Goal: Information Seeking & Learning: Learn about a topic

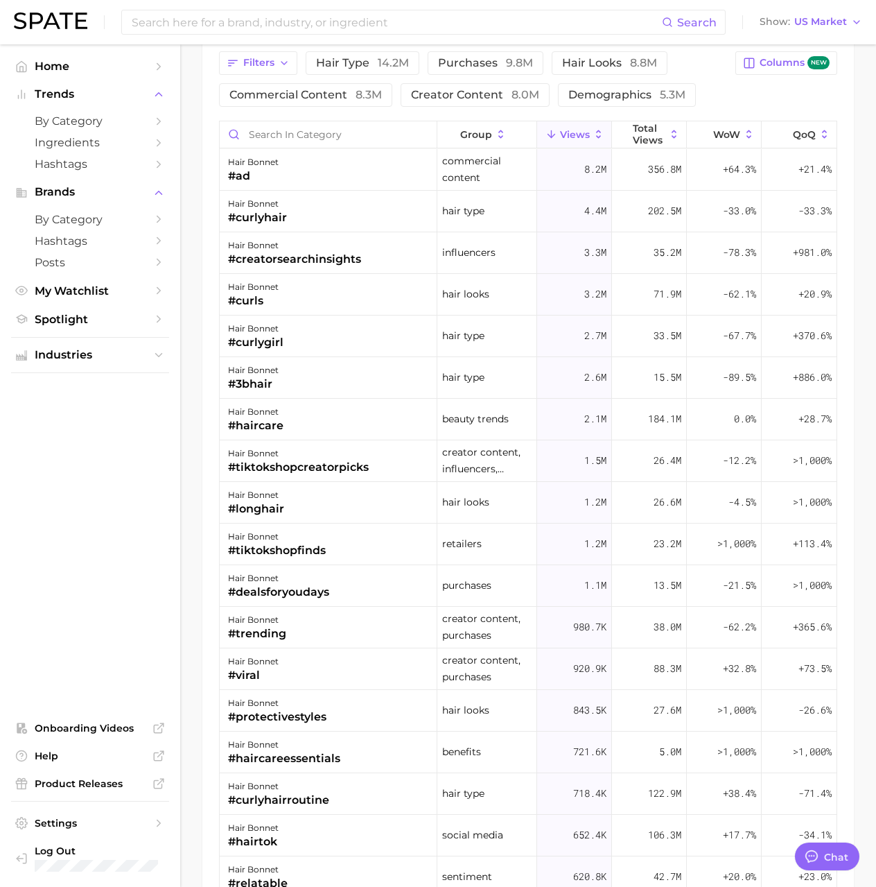
scroll to position [139, 0]
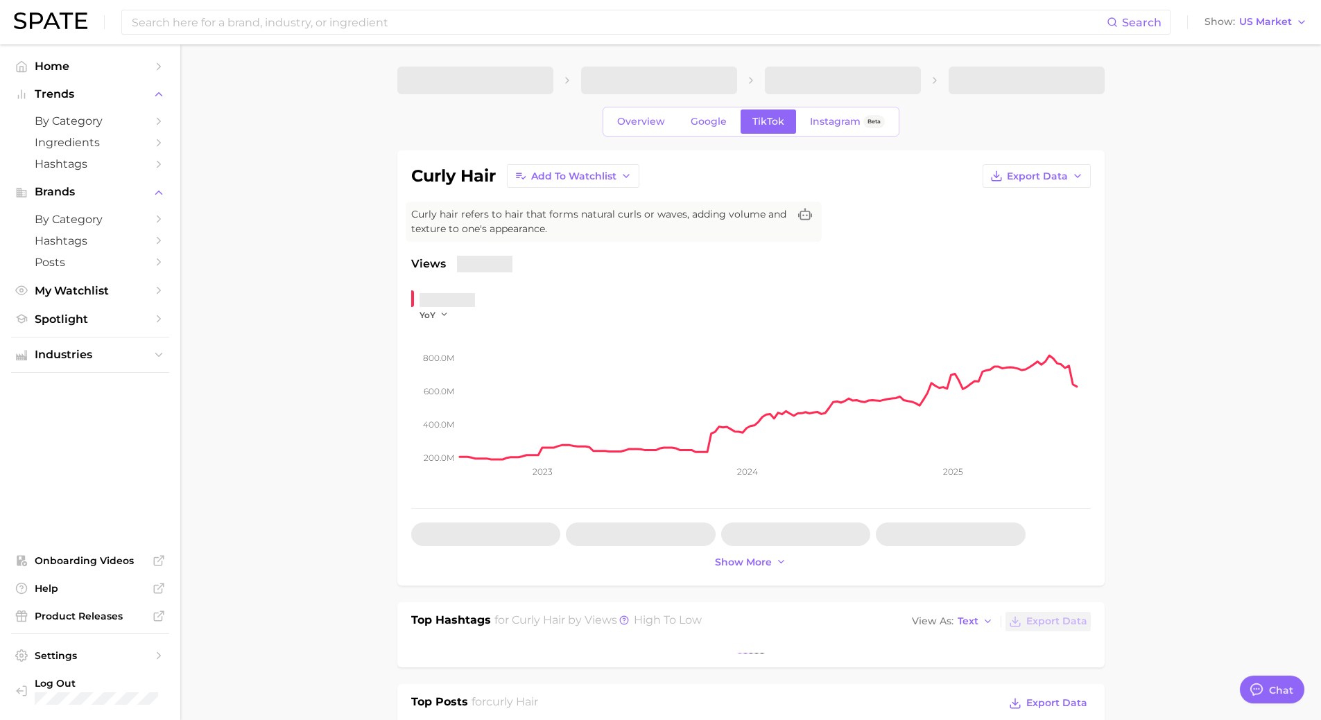
type textarea "x"
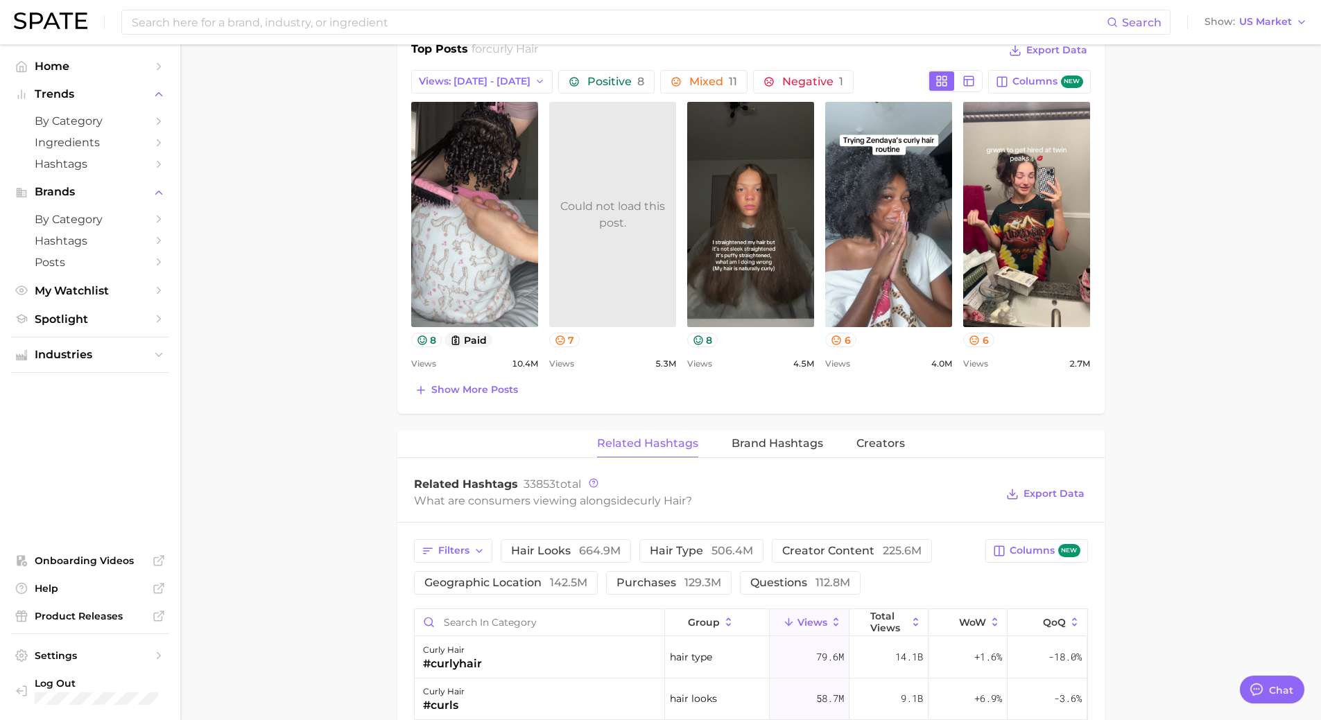
scroll to position [832, 0]
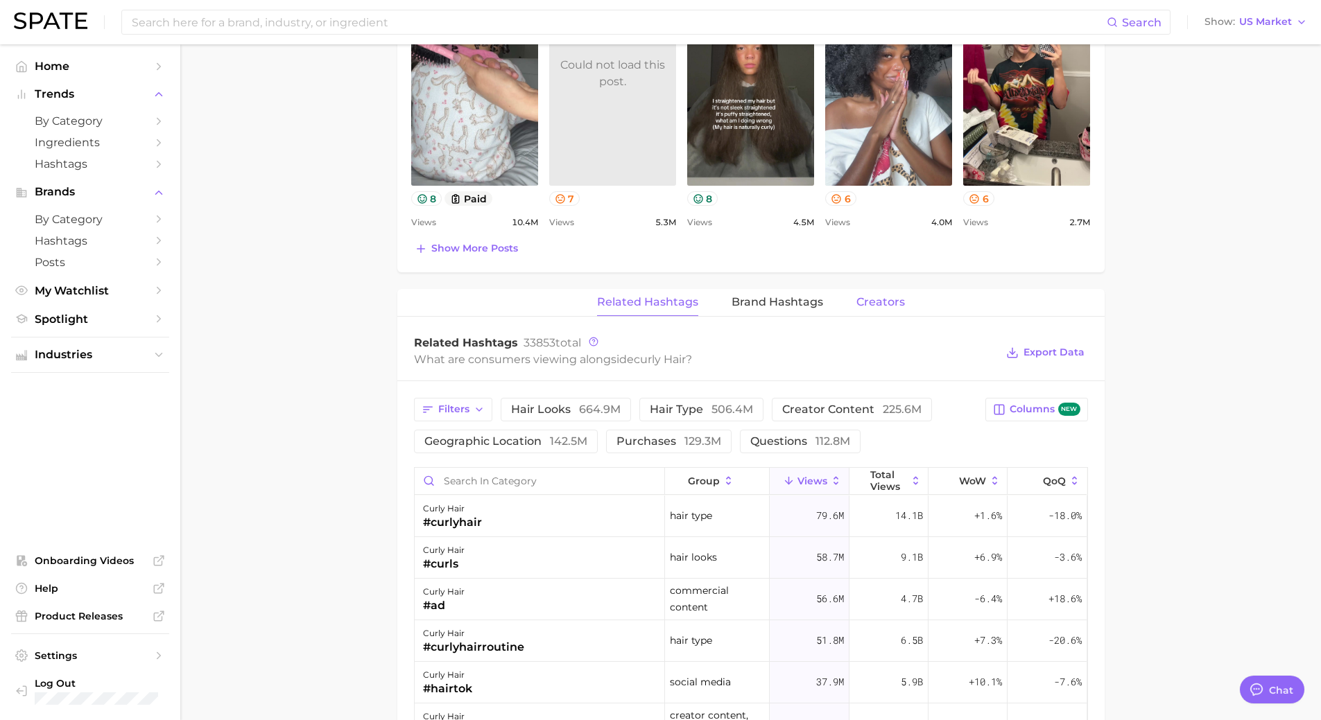
click at [886, 305] on span "Creators" at bounding box center [880, 302] width 49 height 12
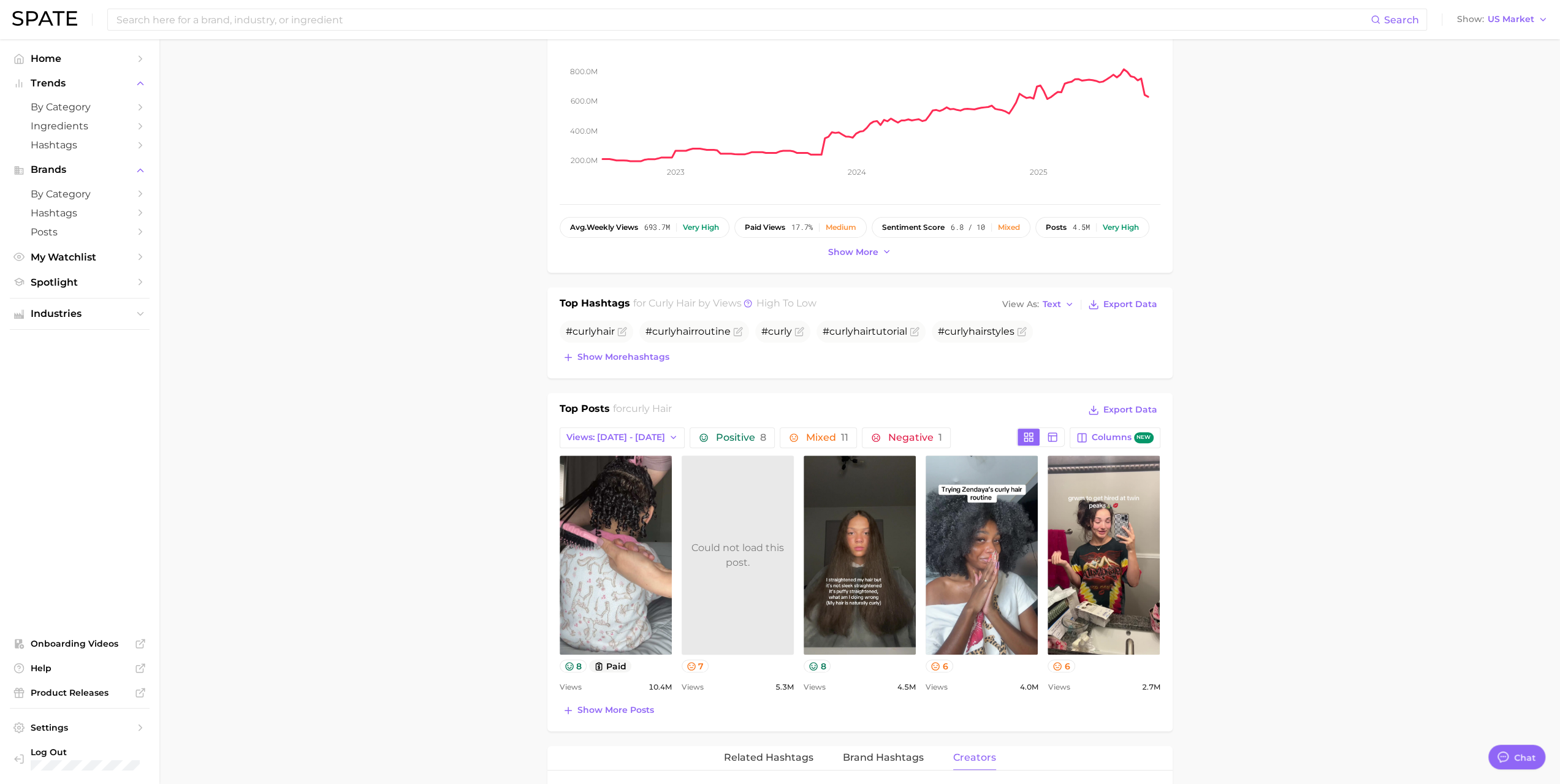
scroll to position [0, 0]
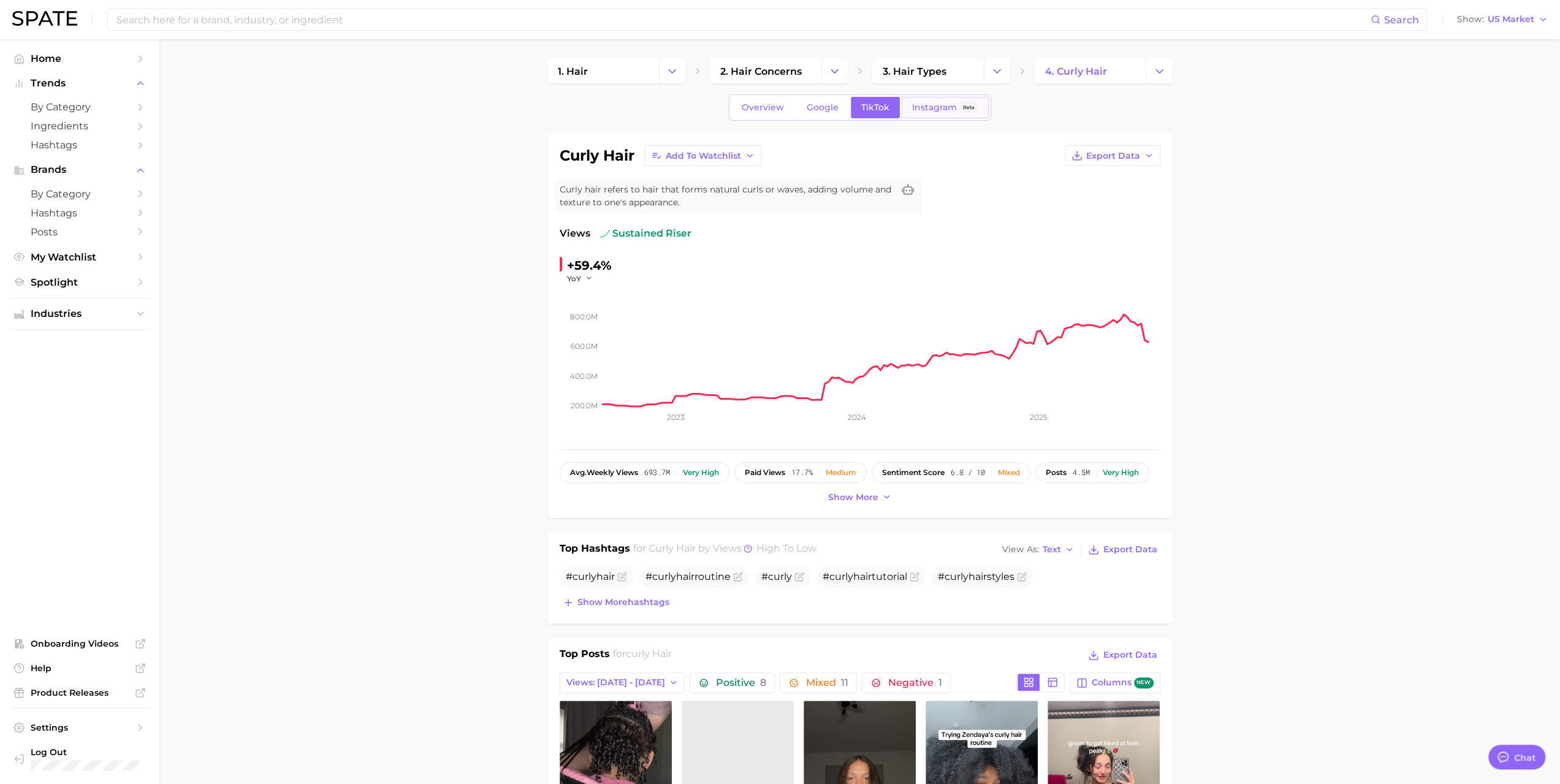
click at [937, 105] on span "Instagram" at bounding box center [935, 108] width 45 height 11
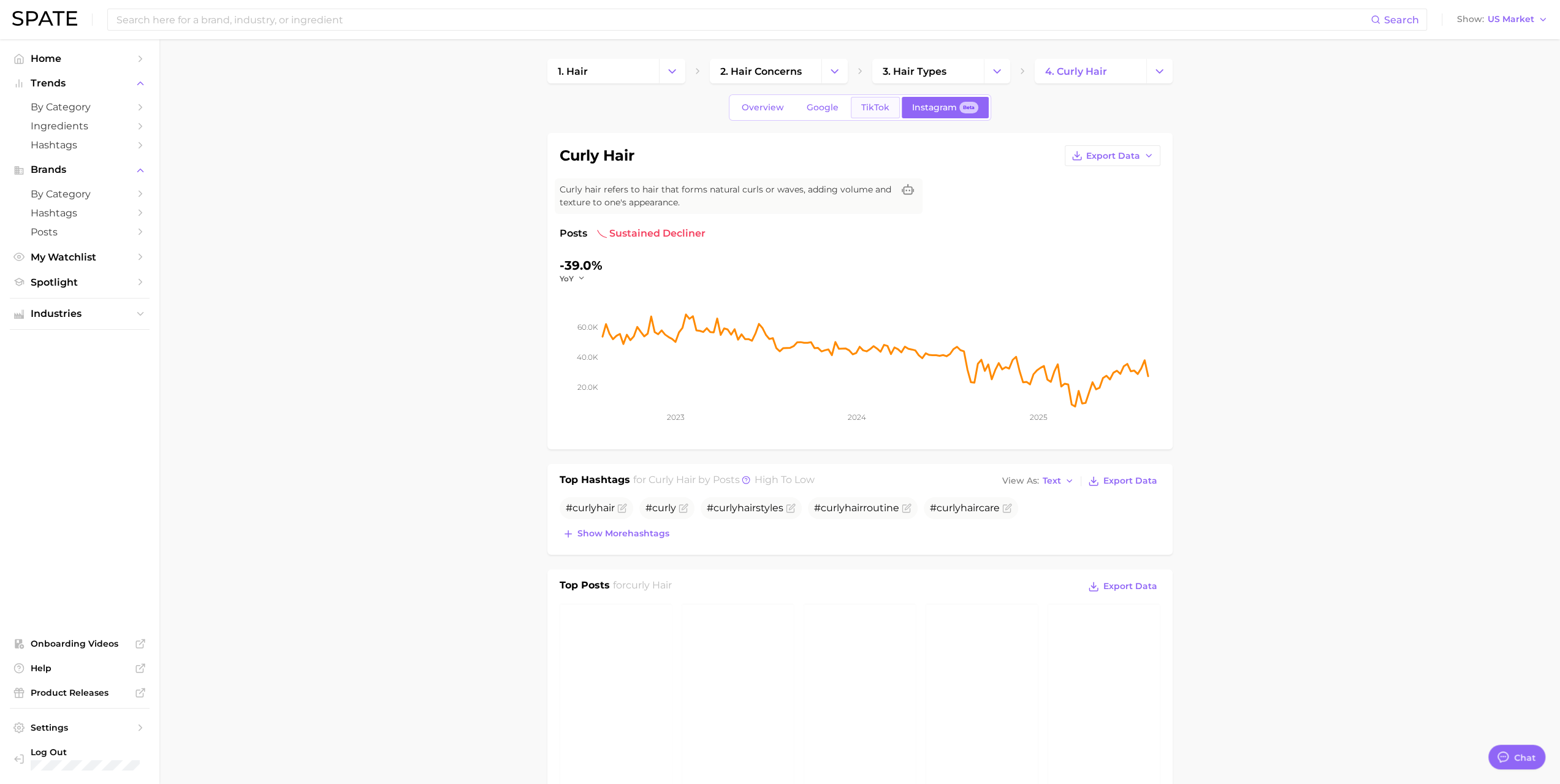
click at [872, 110] on span "TikTok" at bounding box center [876, 108] width 28 height 11
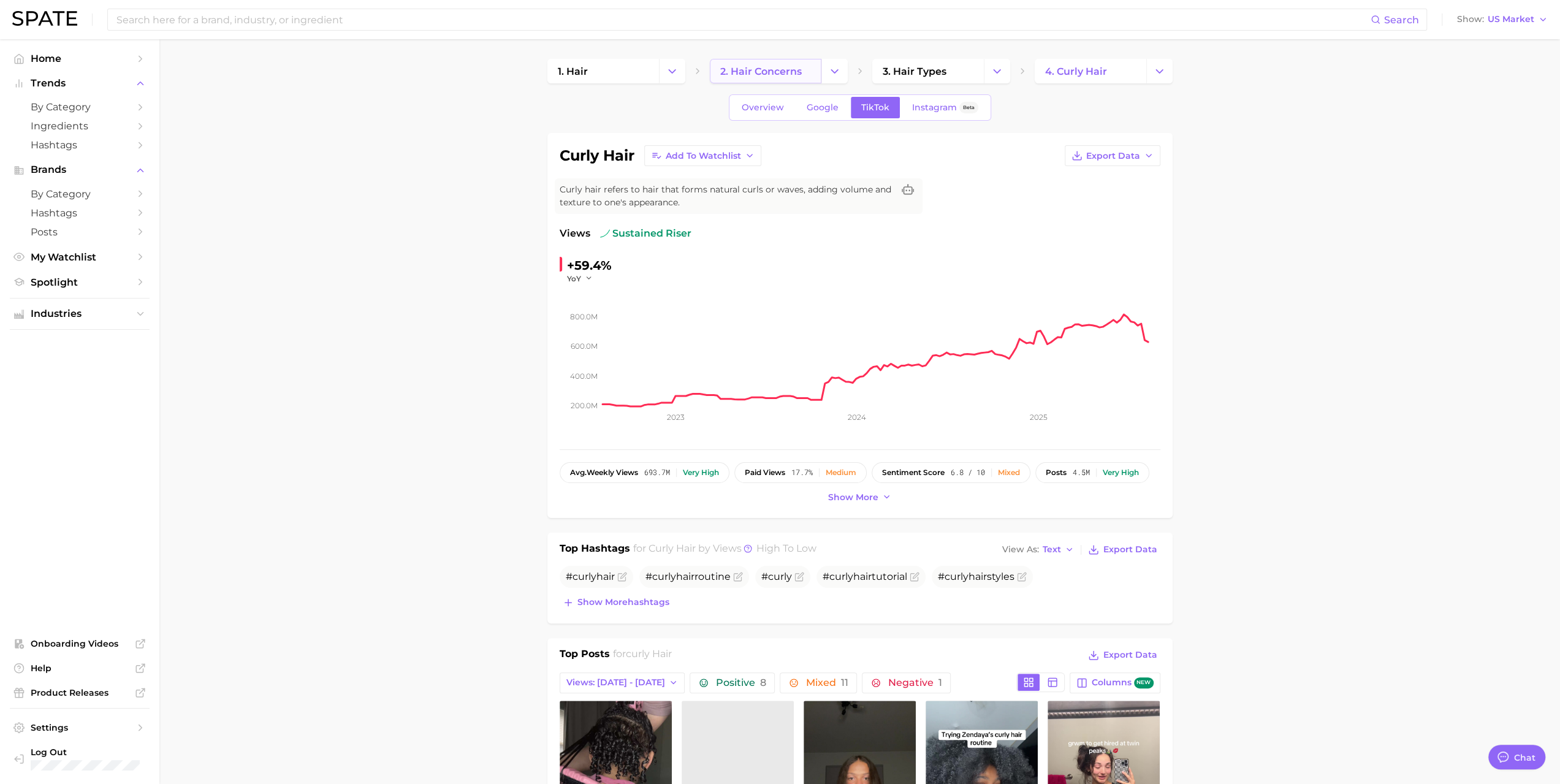
click at [800, 69] on span "2. hair concerns" at bounding box center [761, 71] width 81 height 11
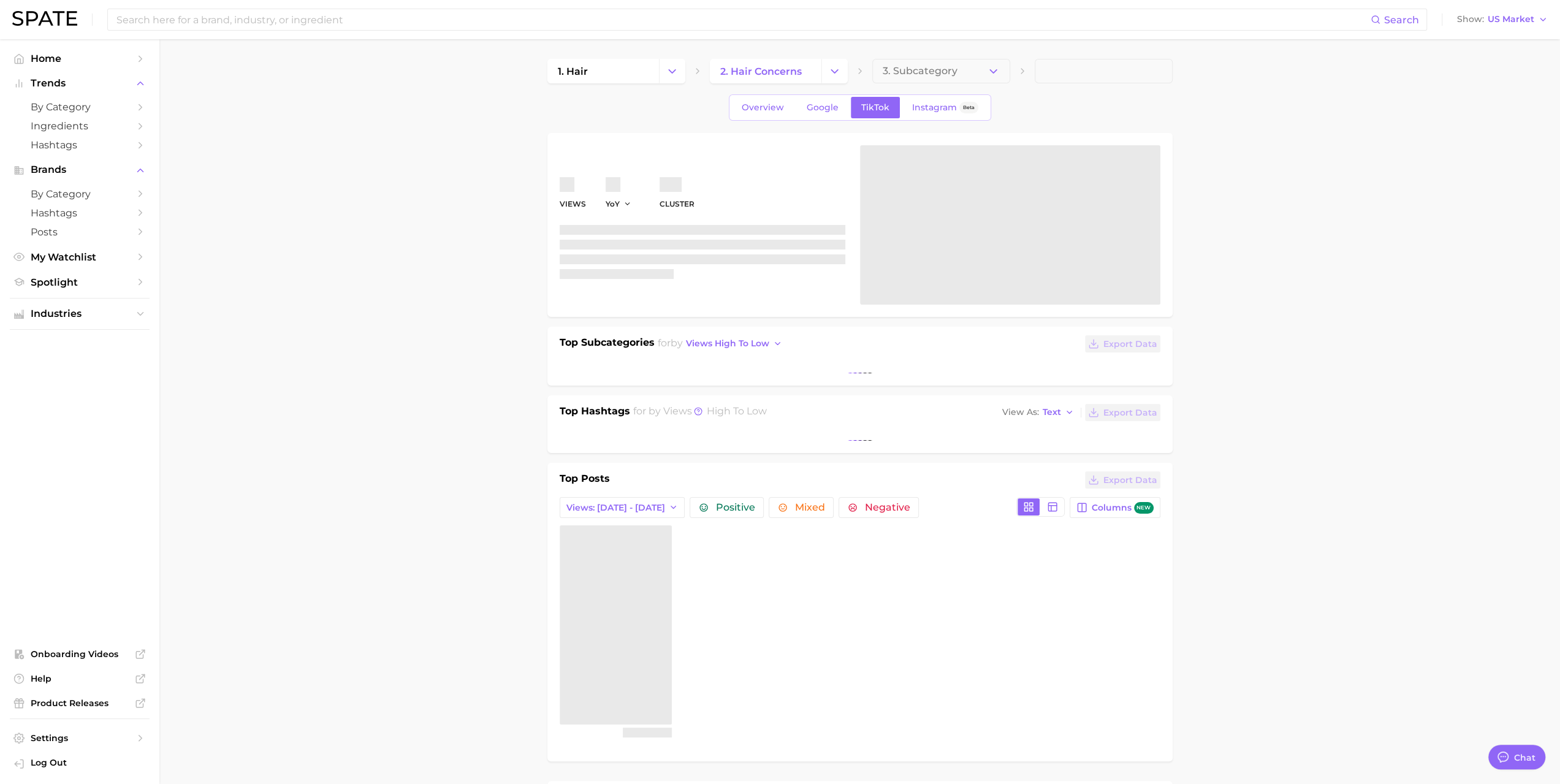
type textarea "x"
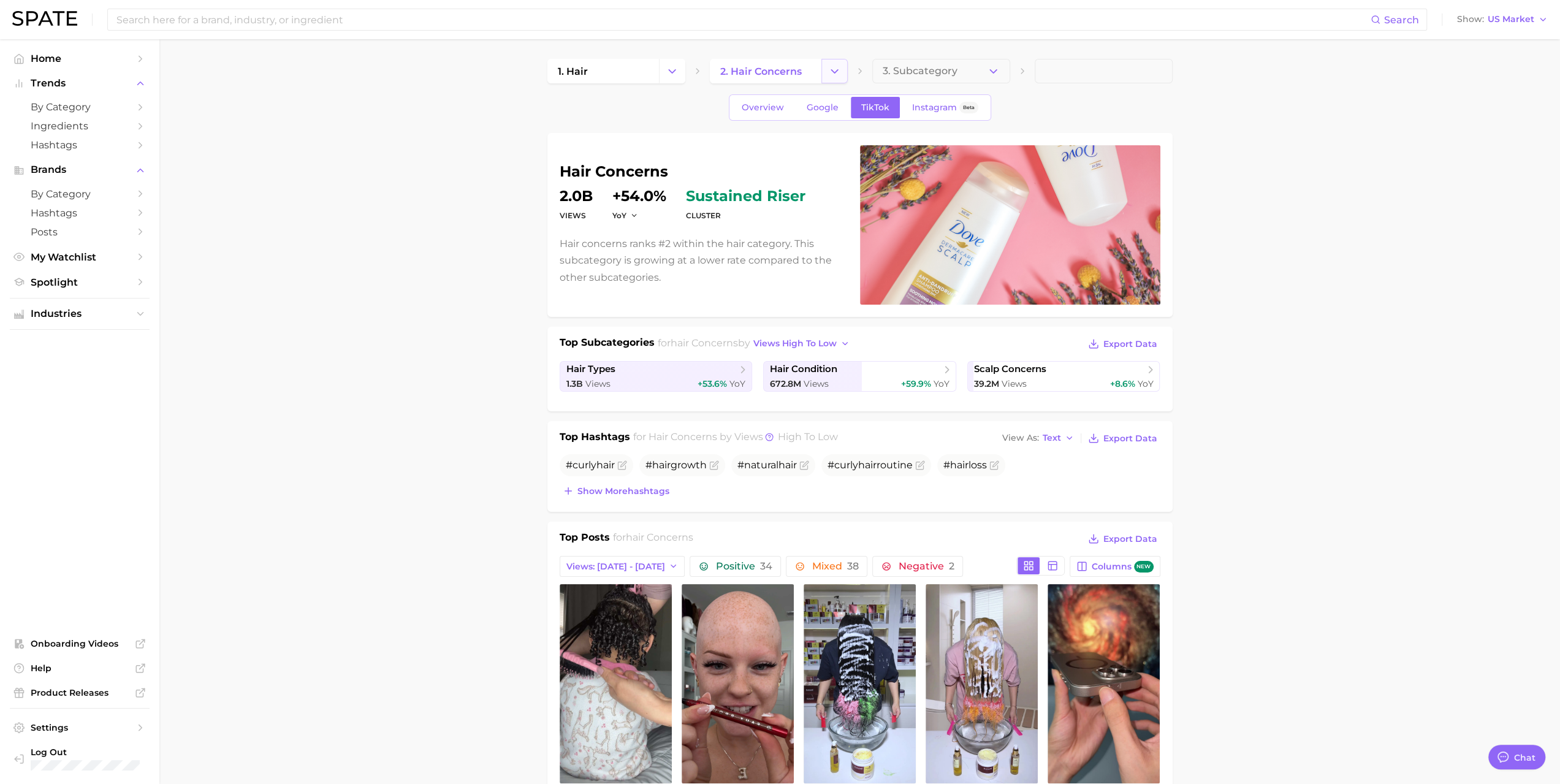
click at [834, 76] on icon "Change Category" at bounding box center [835, 71] width 13 height 13
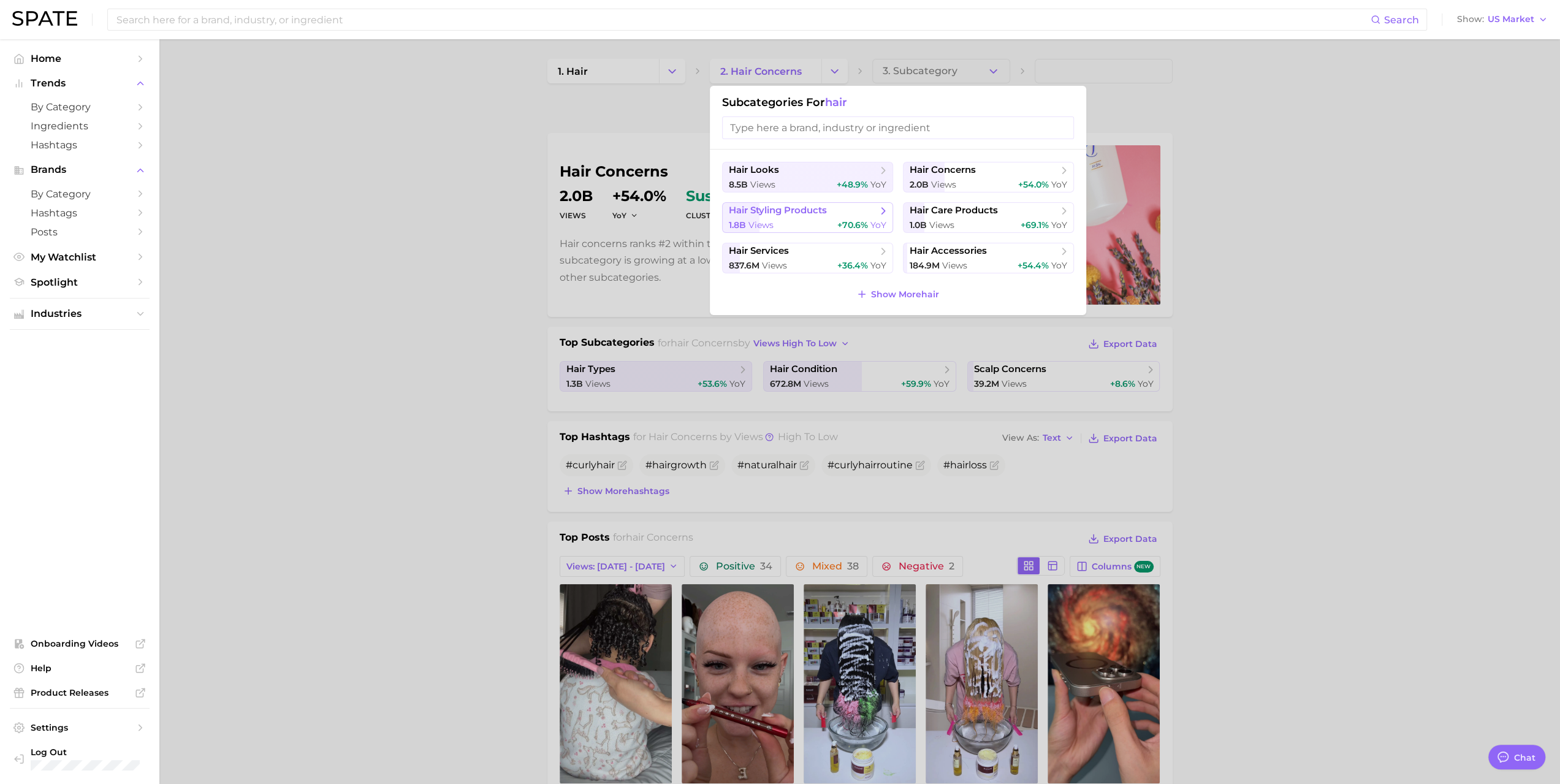
click at [877, 213] on icon at bounding box center [883, 211] width 12 height 12
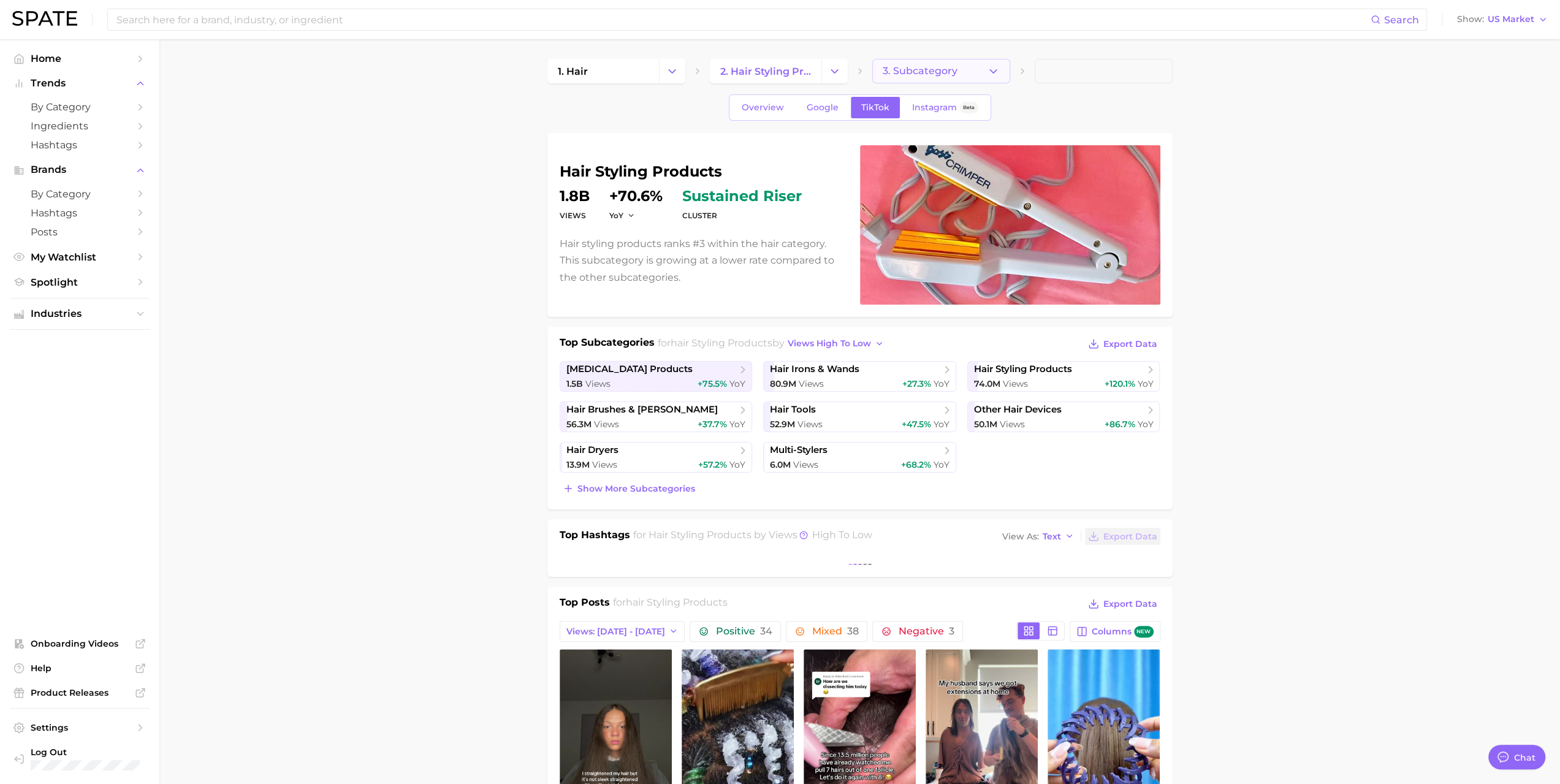
click at [990, 72] on icon "button" at bounding box center [993, 71] width 13 height 13
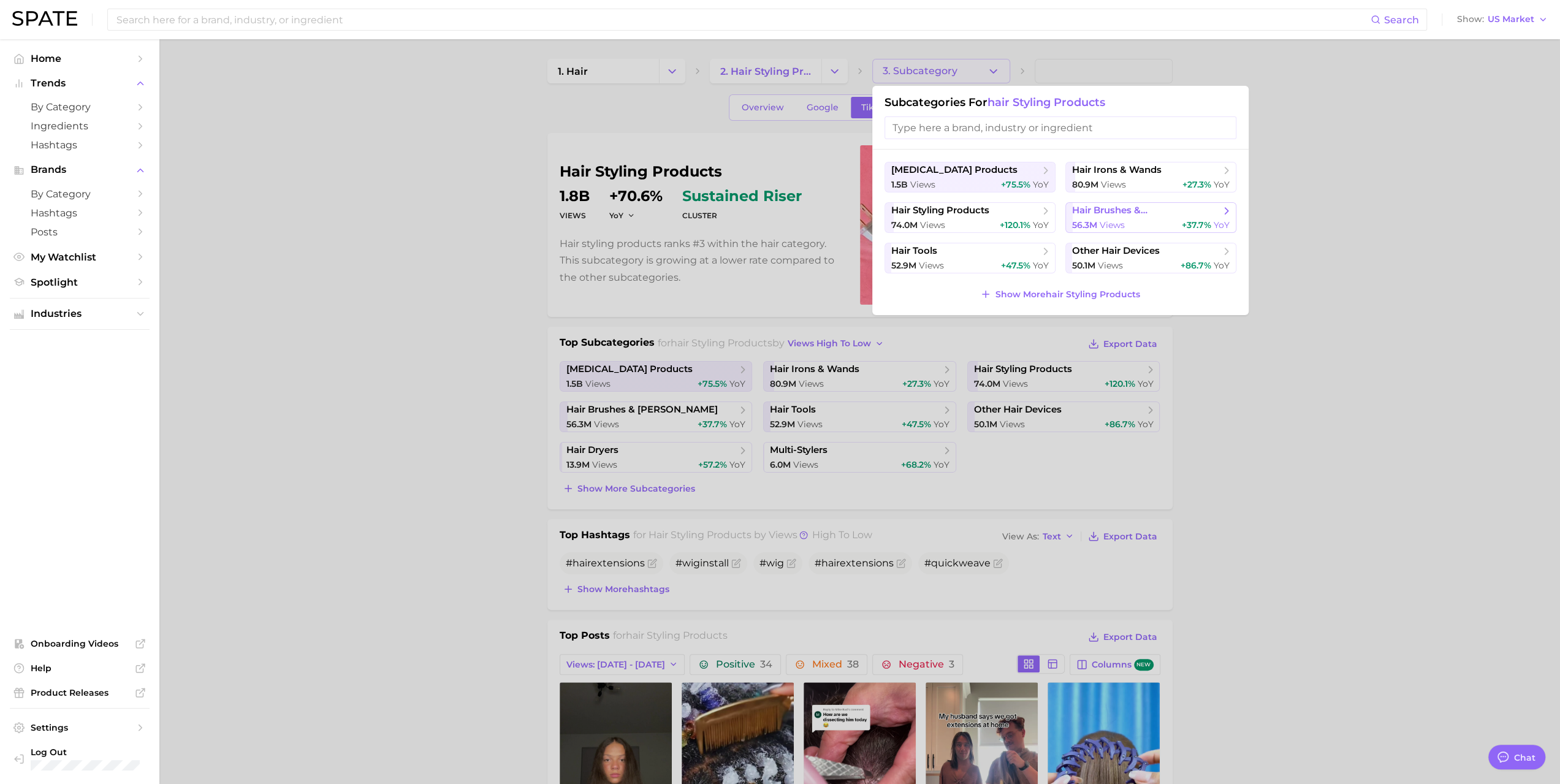
click at [1164, 217] on button "hair brushes & [PERSON_NAME] 56.3m views +37.7% YoY" at bounding box center [1151, 217] width 171 height 31
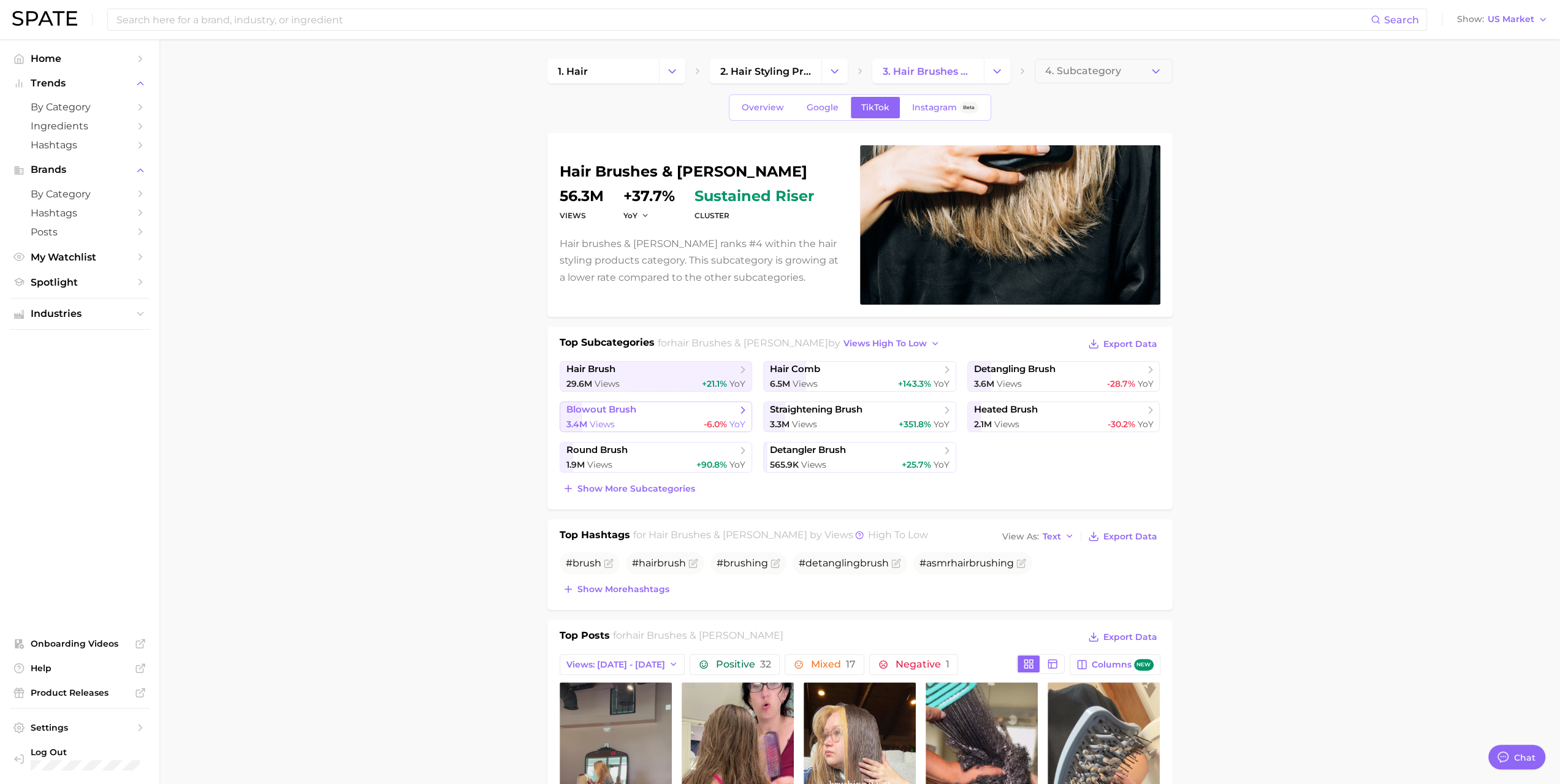
click at [635, 411] on span "blowout brush" at bounding box center [601, 409] width 70 height 11
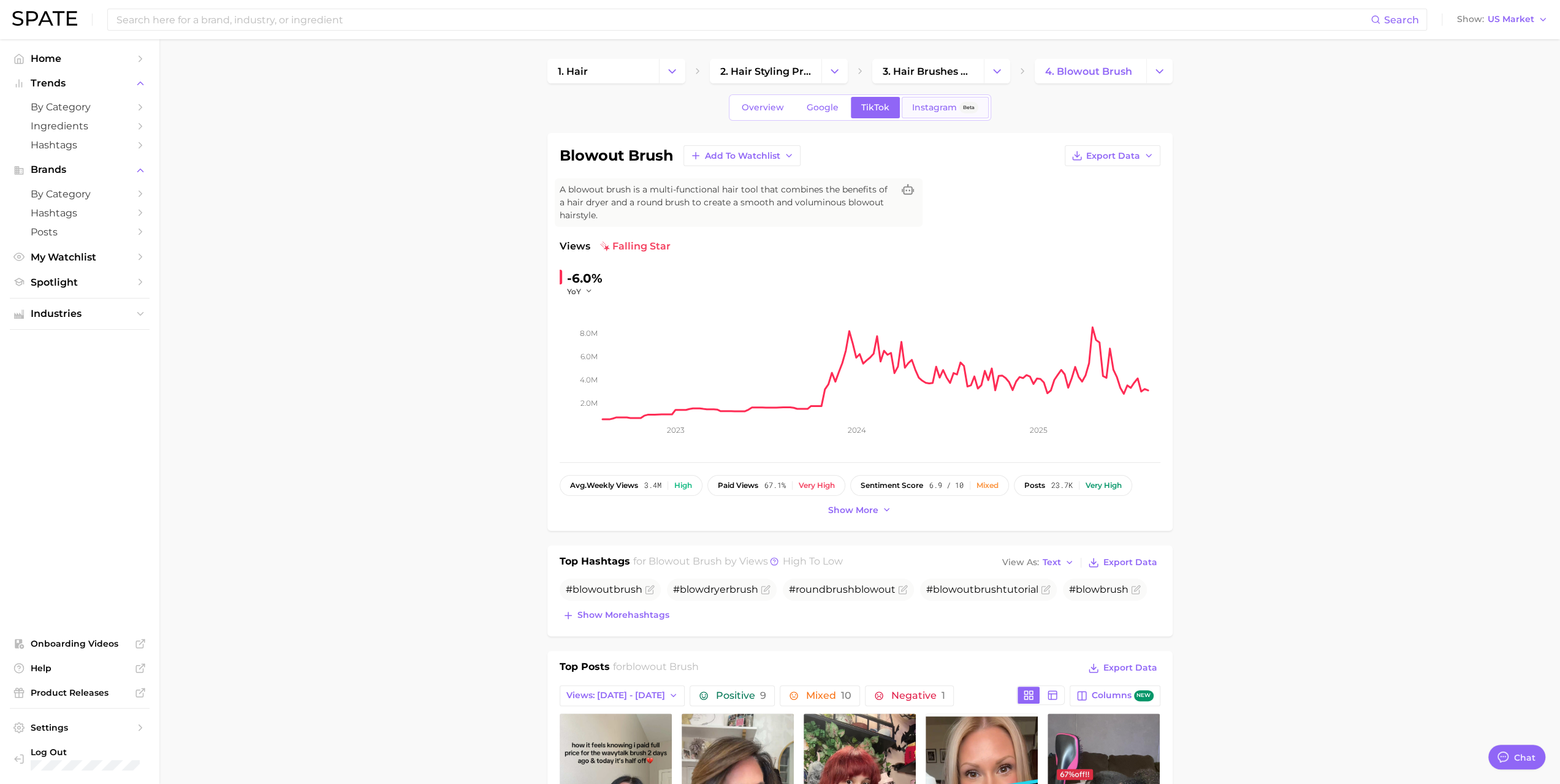
click at [930, 105] on span "Instagram" at bounding box center [935, 108] width 45 height 11
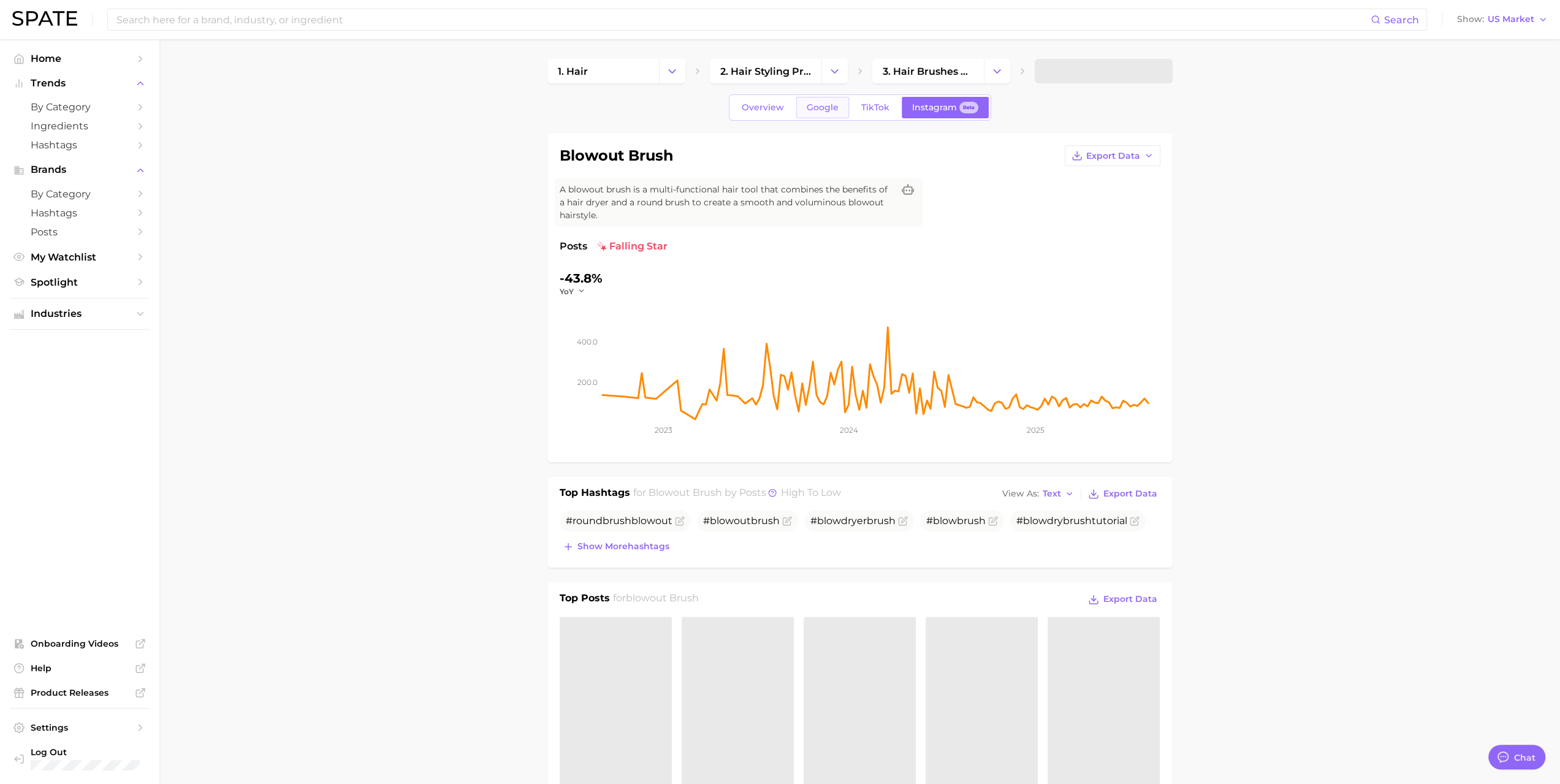
click at [813, 106] on span "Google" at bounding box center [822, 108] width 32 height 11
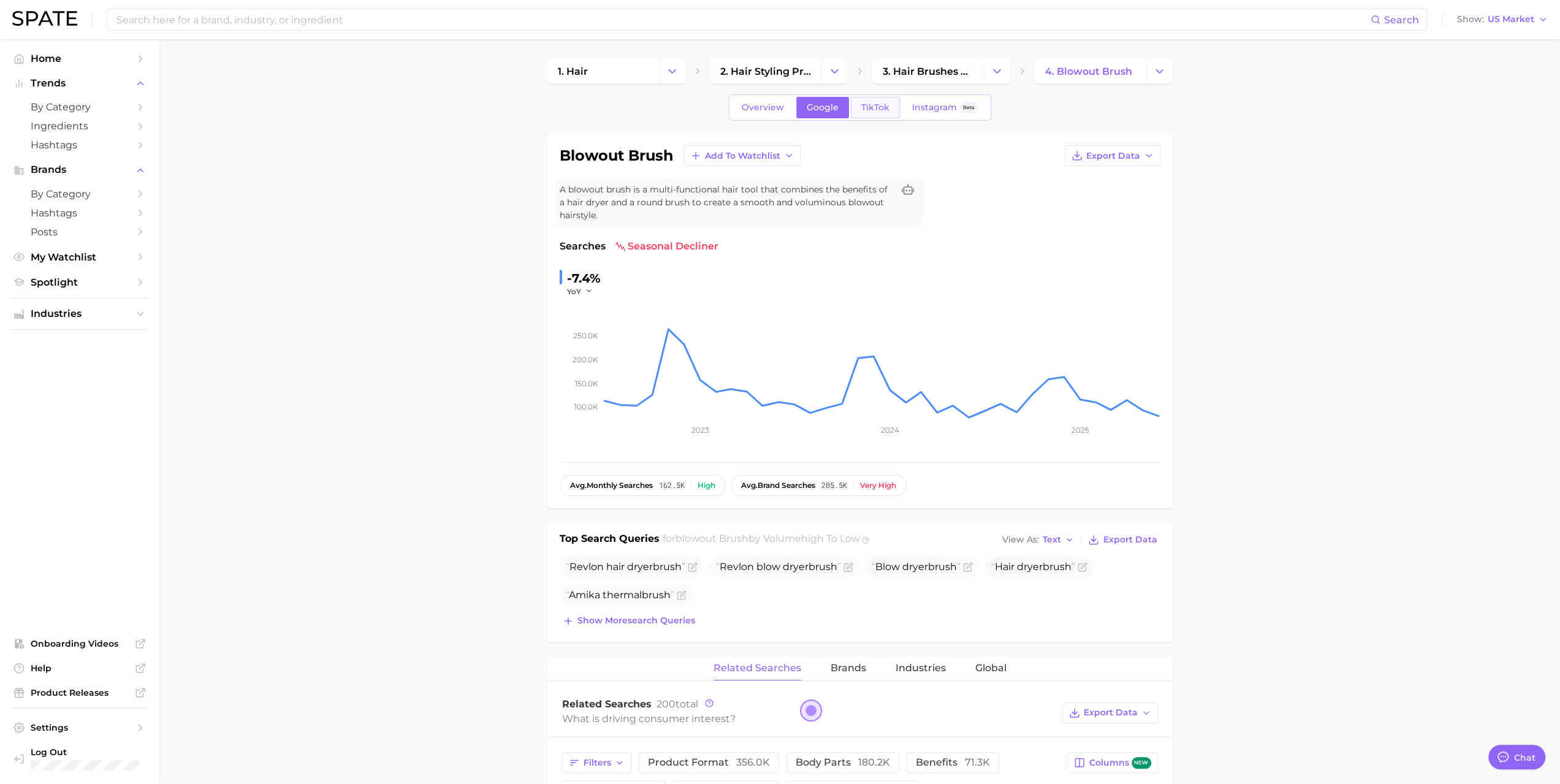
click at [872, 107] on span "TikTok" at bounding box center [876, 108] width 28 height 11
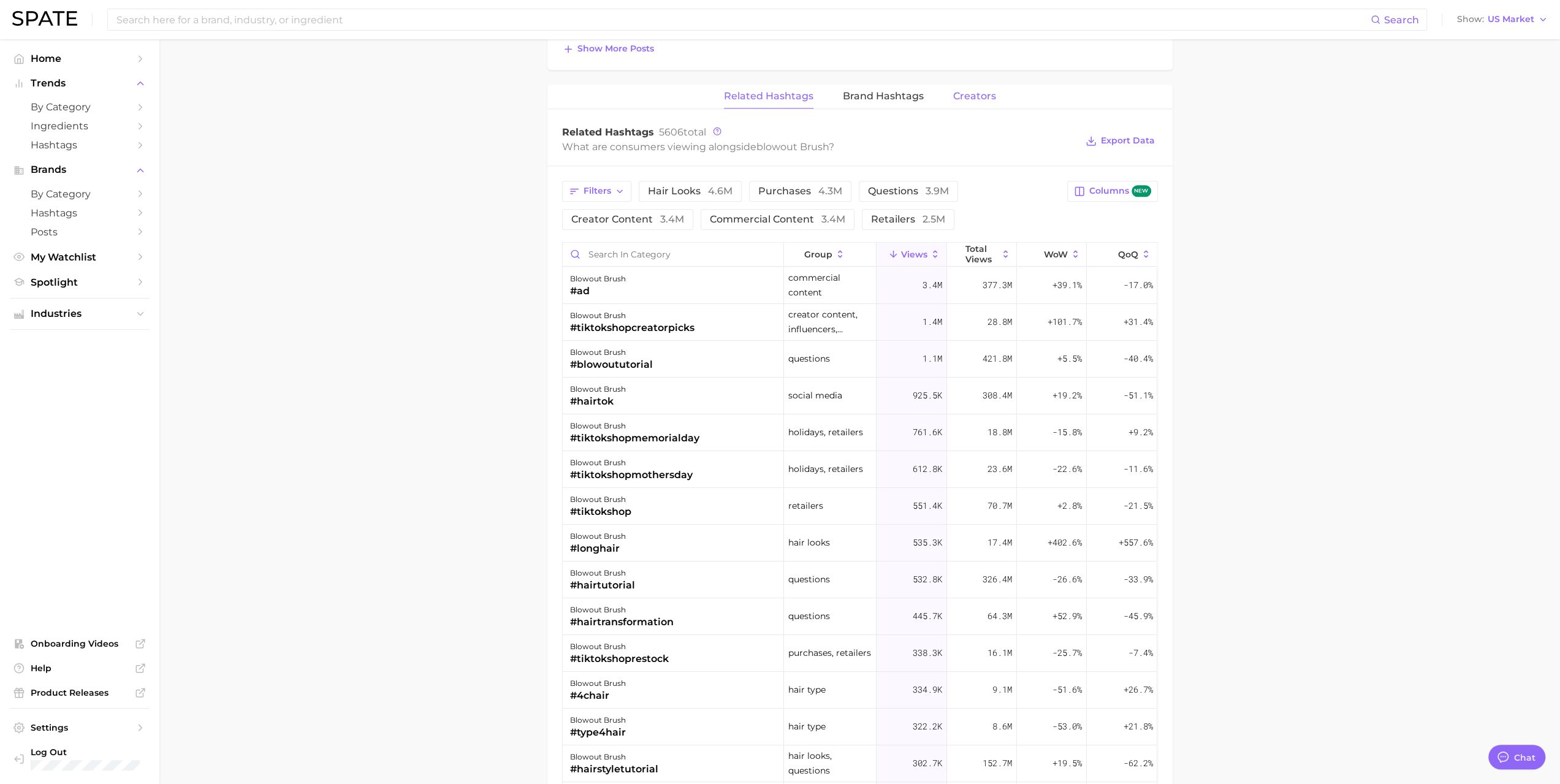
click at [976, 94] on span "Creators" at bounding box center [975, 96] width 43 height 11
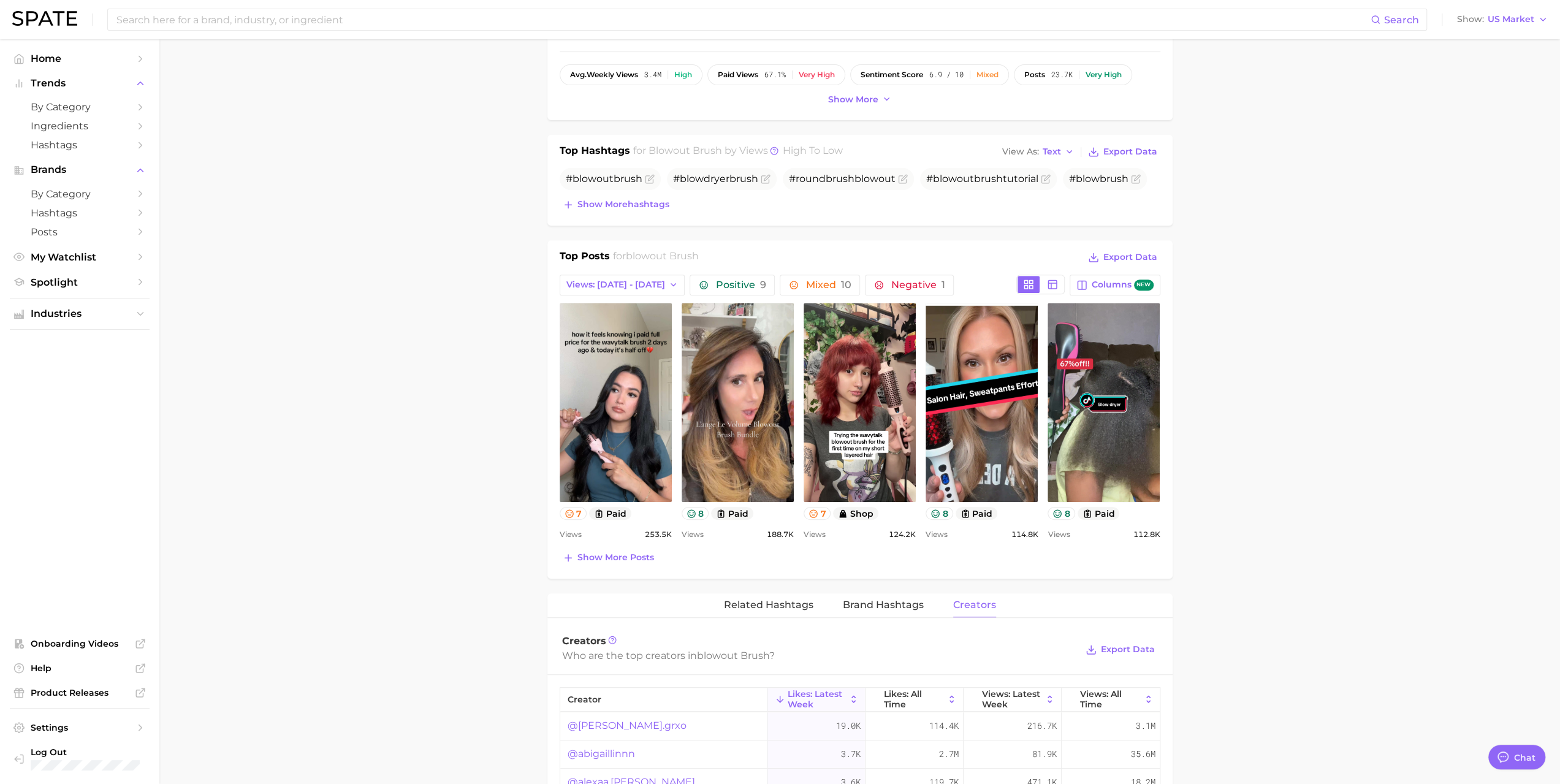
scroll to position [429, 0]
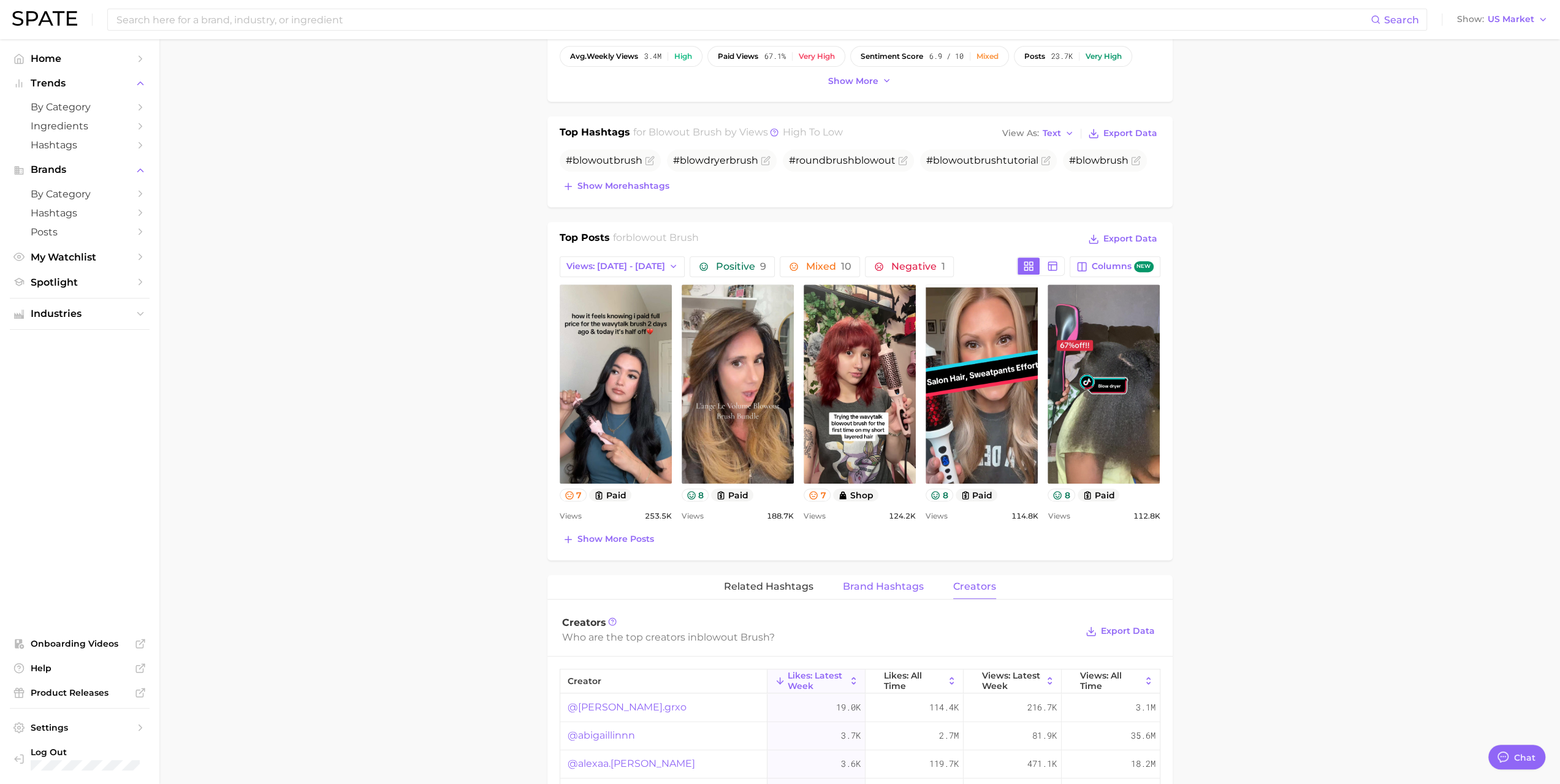
click at [884, 581] on span "Brand Hashtags" at bounding box center [883, 586] width 81 height 11
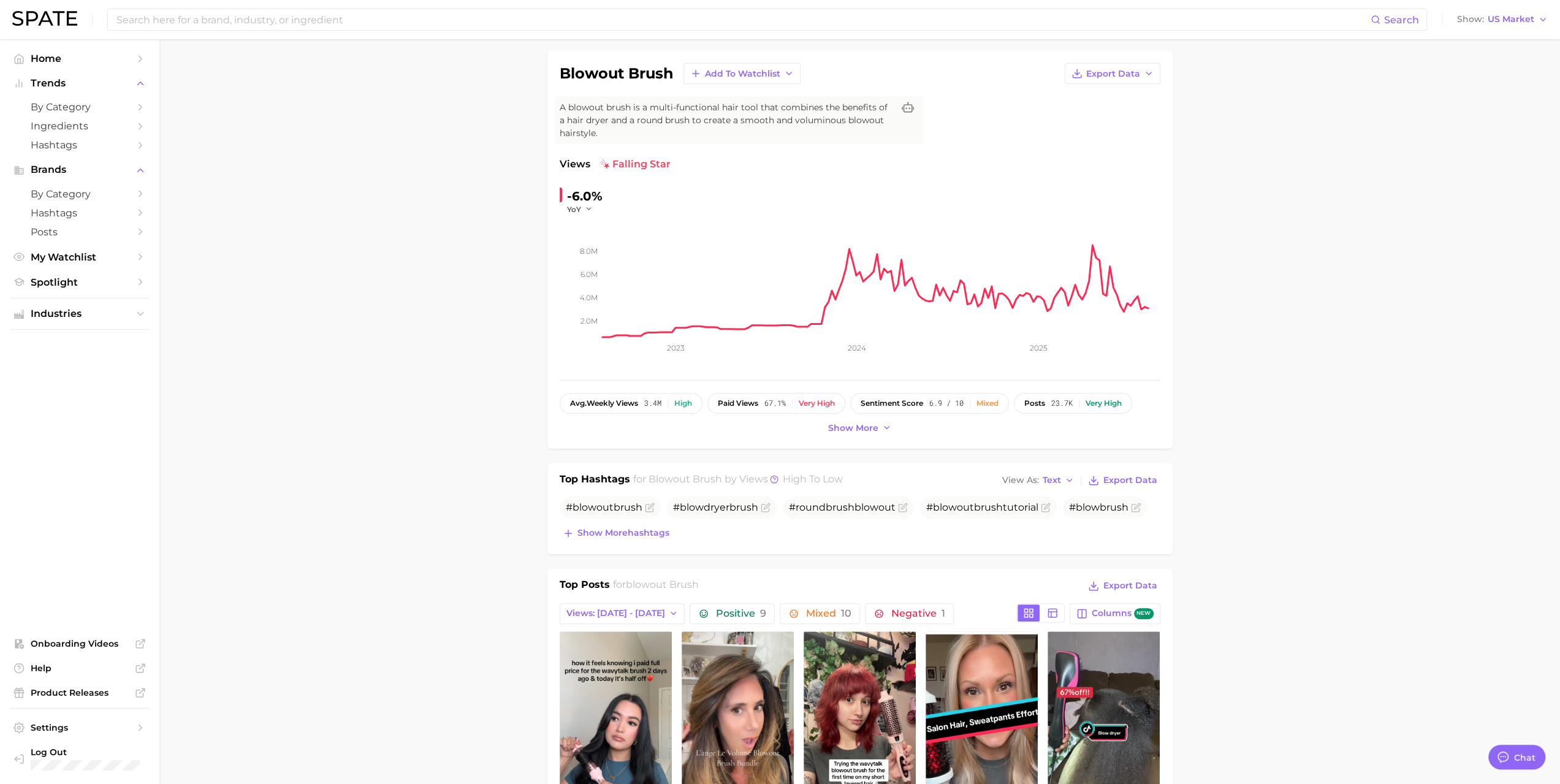
scroll to position [0, 0]
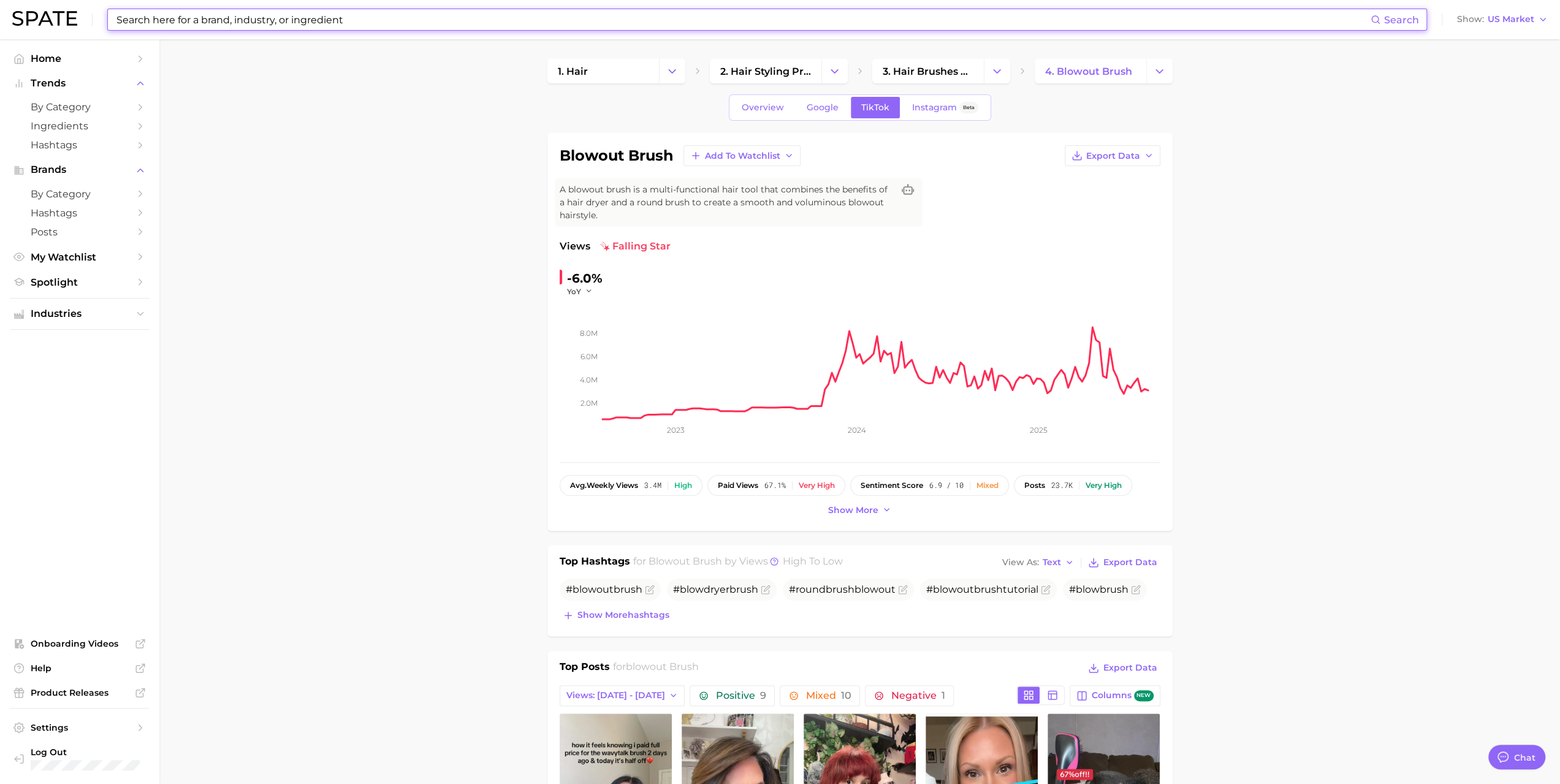
drag, startPoint x: 361, startPoint y: 10, endPoint x: 356, endPoint y: 18, distance: 9.4
click at [357, 17] on input at bounding box center [743, 19] width 1256 height 21
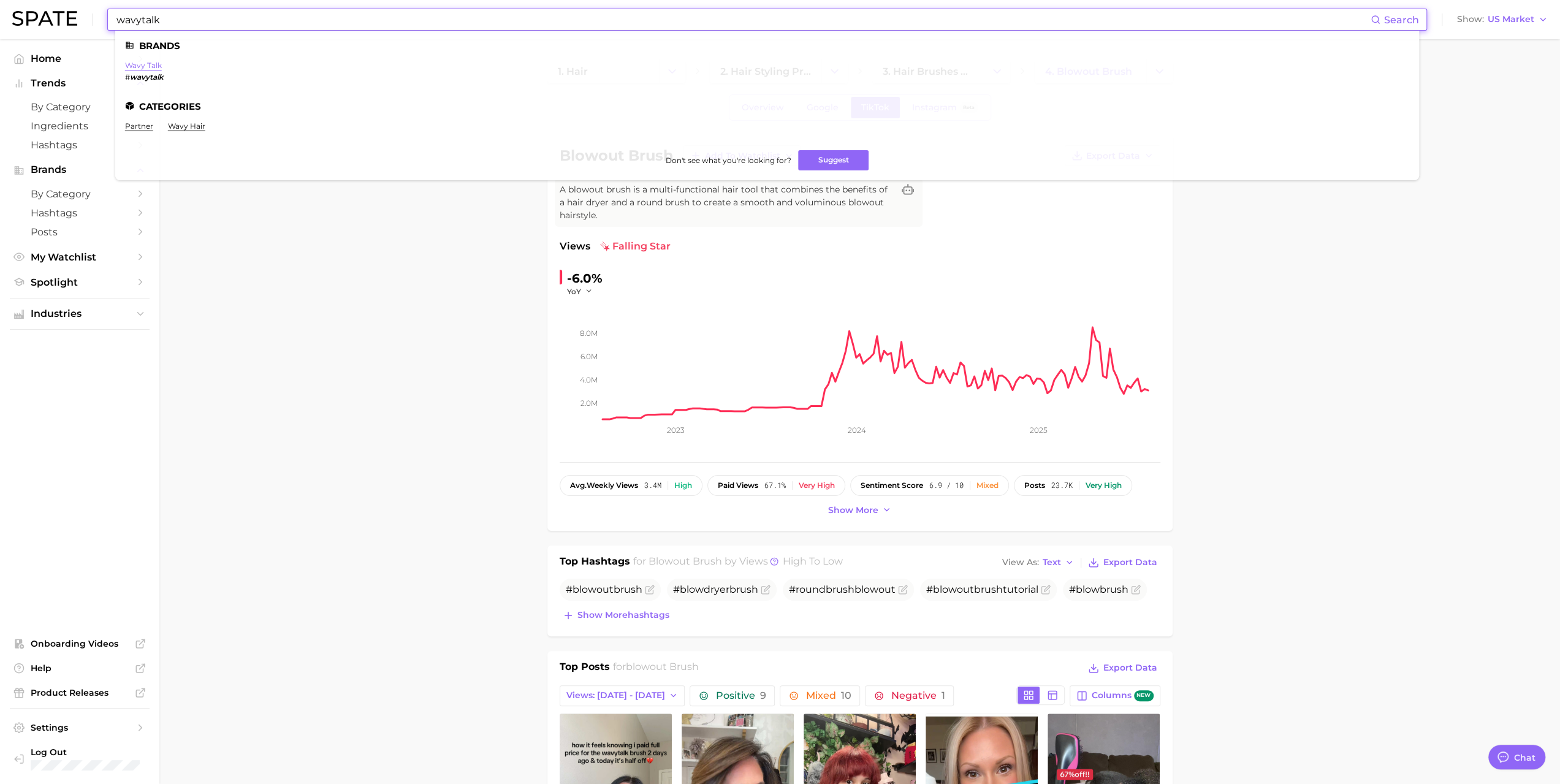
type input "wavytalk"
click at [140, 62] on link "wavy talk" at bounding box center [143, 65] width 37 height 9
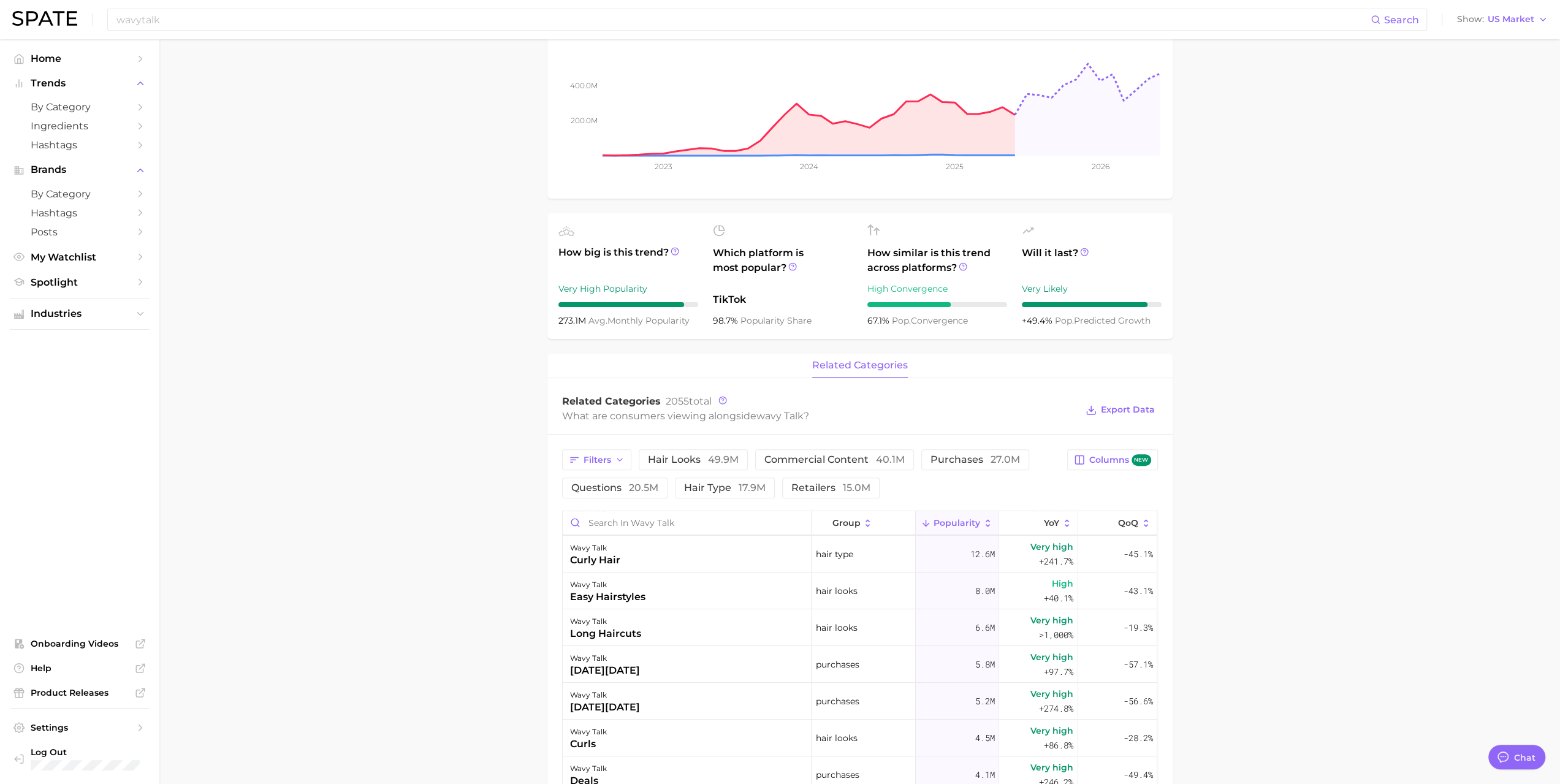
scroll to position [61, 0]
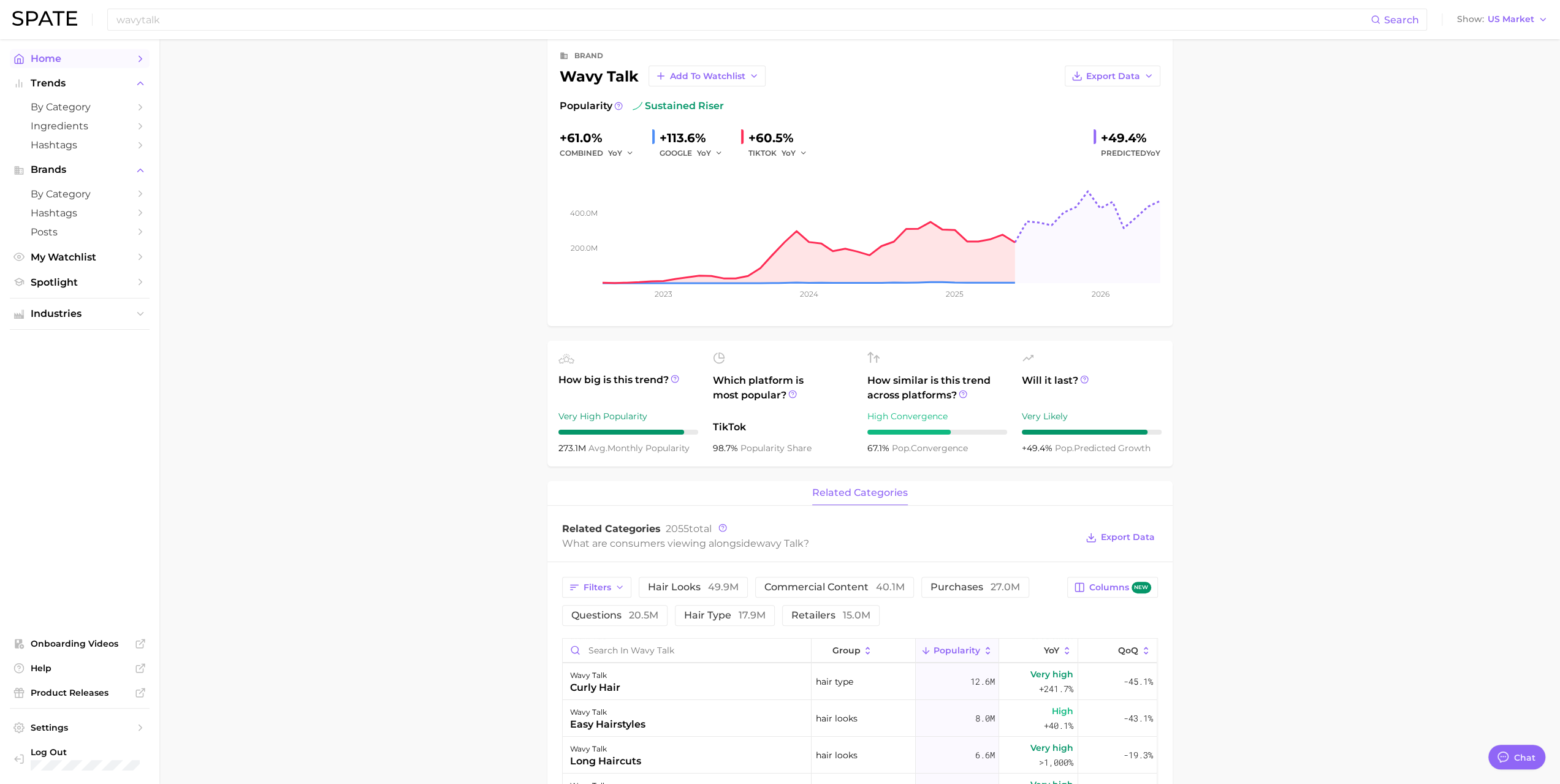
click at [63, 63] on span "Home" at bounding box center [80, 58] width 98 height 11
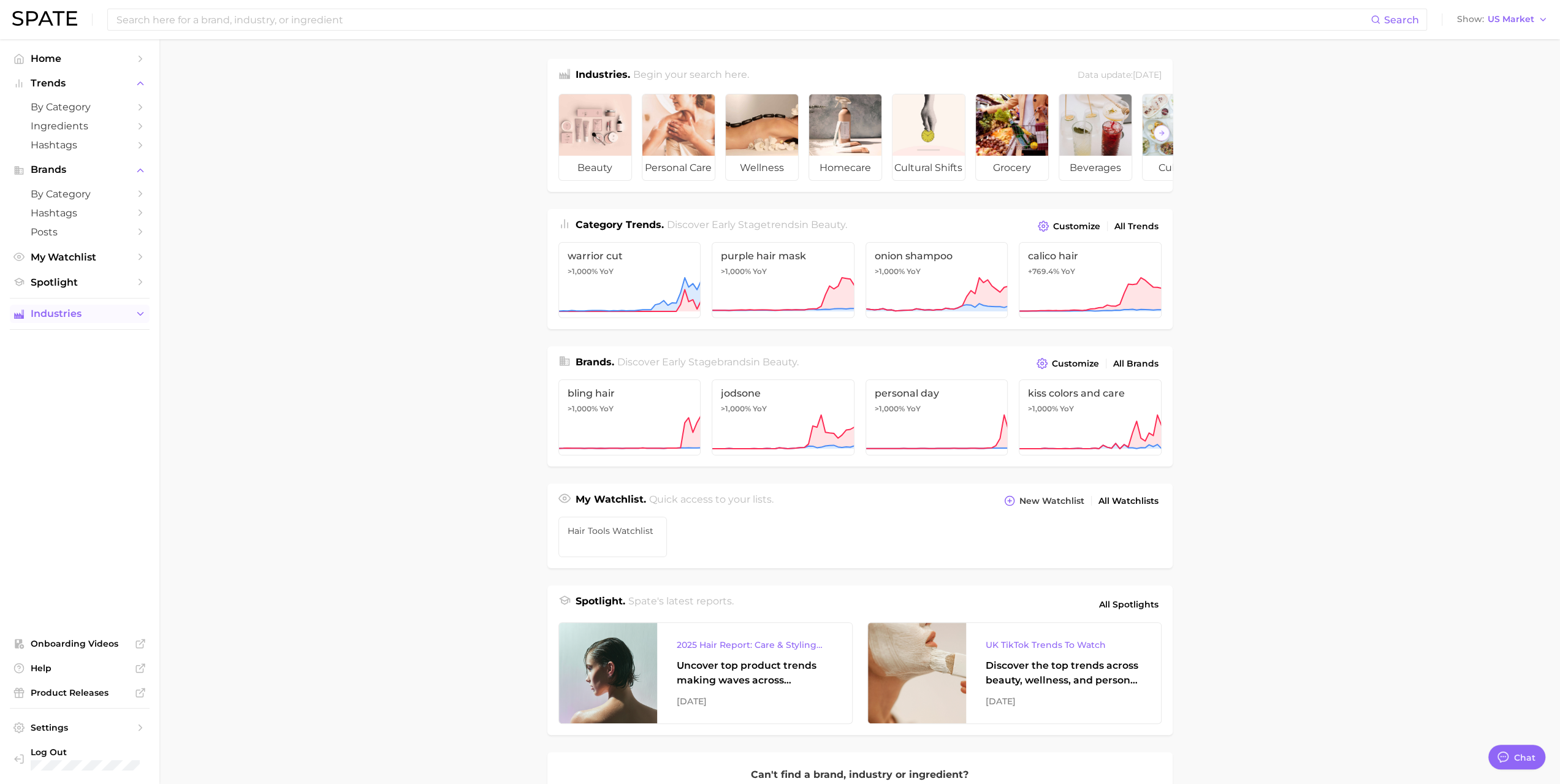
click at [77, 307] on button "Industries" at bounding box center [80, 314] width 140 height 19
click at [75, 337] on span "beauty" at bounding box center [80, 337] width 98 height 11
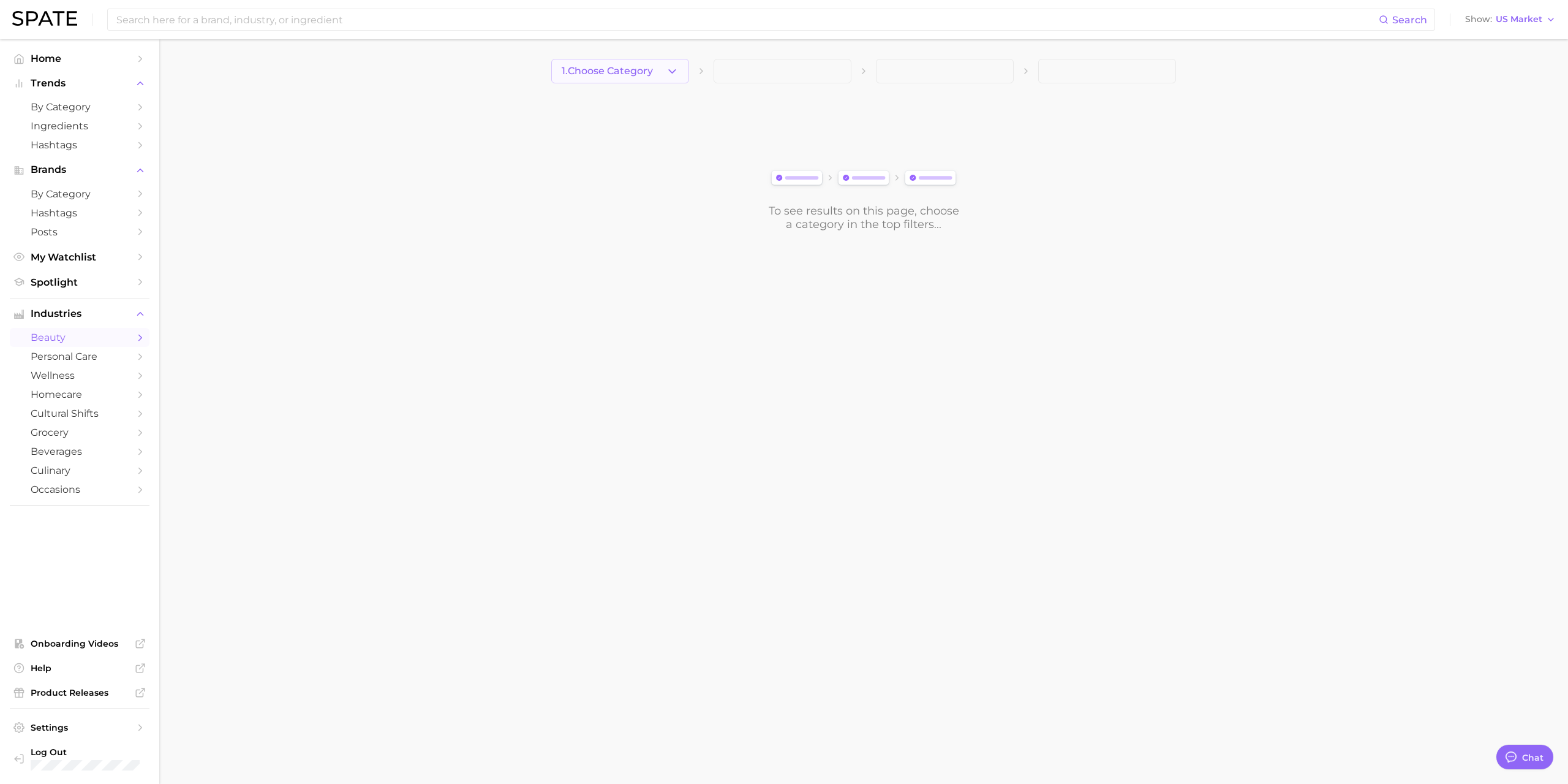
click at [623, 68] on span "1. Choose Category" at bounding box center [607, 71] width 91 height 11
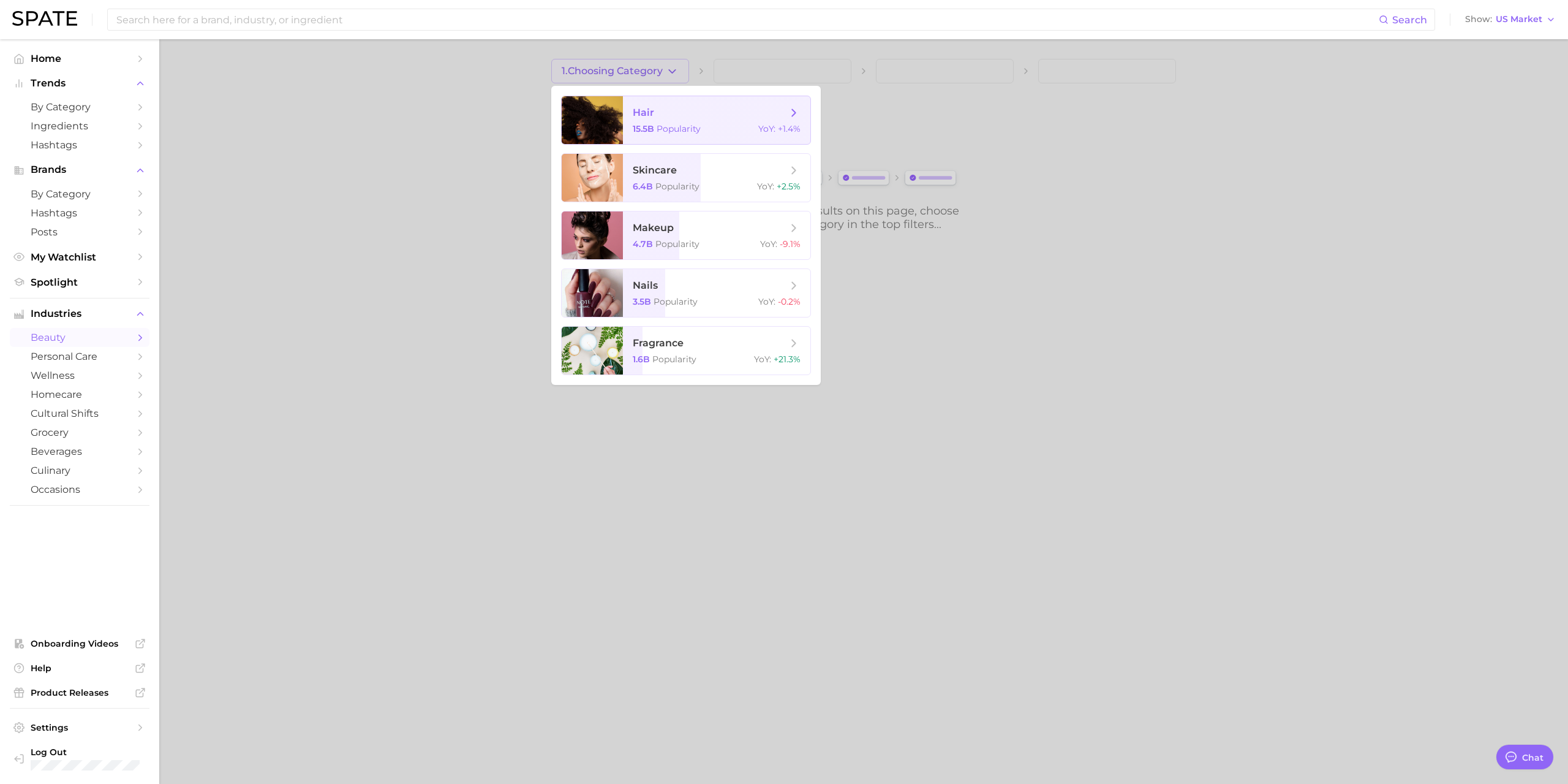
click at [789, 115] on icon at bounding box center [793, 112] width 13 height 13
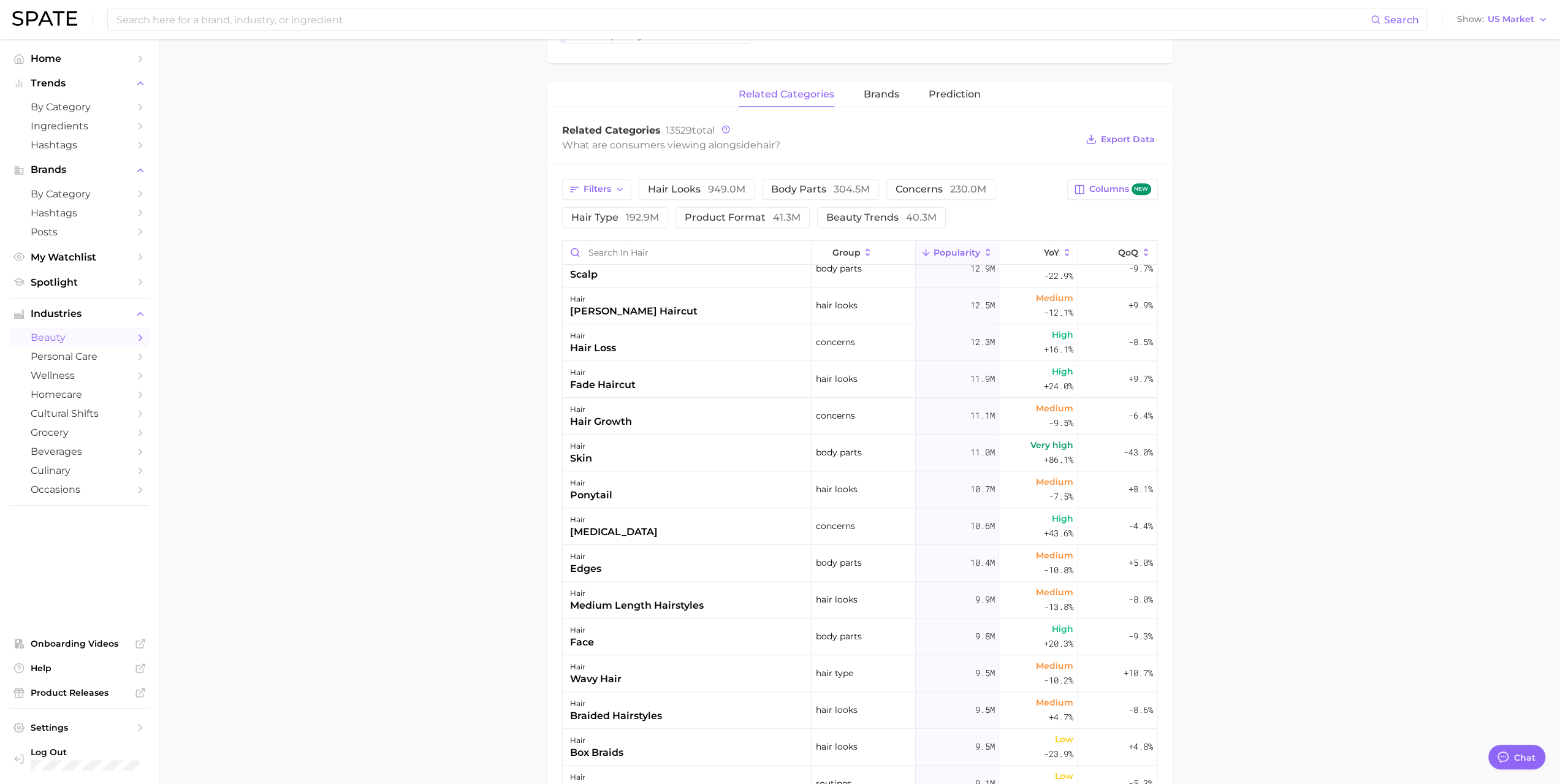
scroll to position [796, 0]
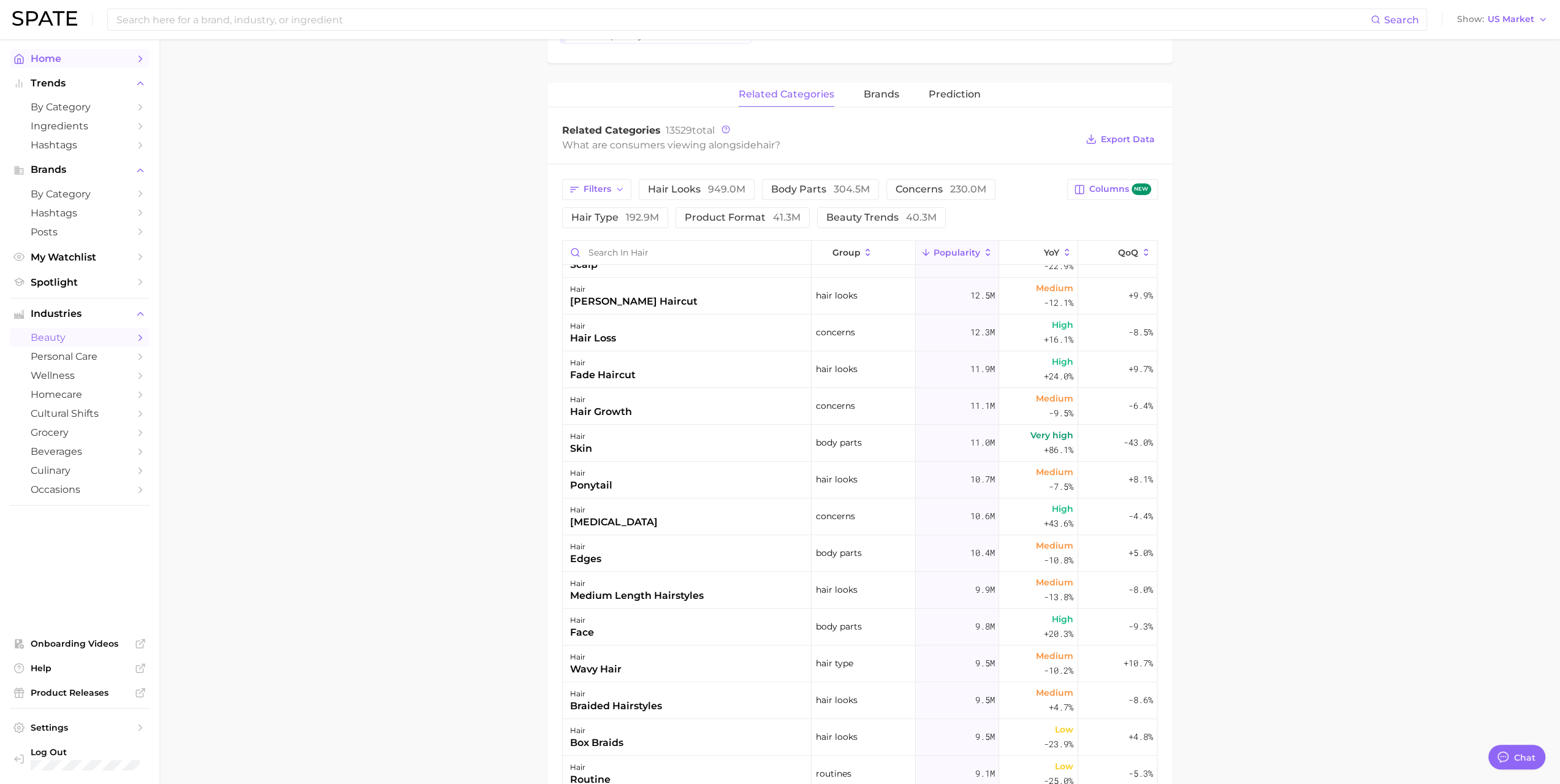
click at [71, 62] on span "Home" at bounding box center [80, 58] width 98 height 11
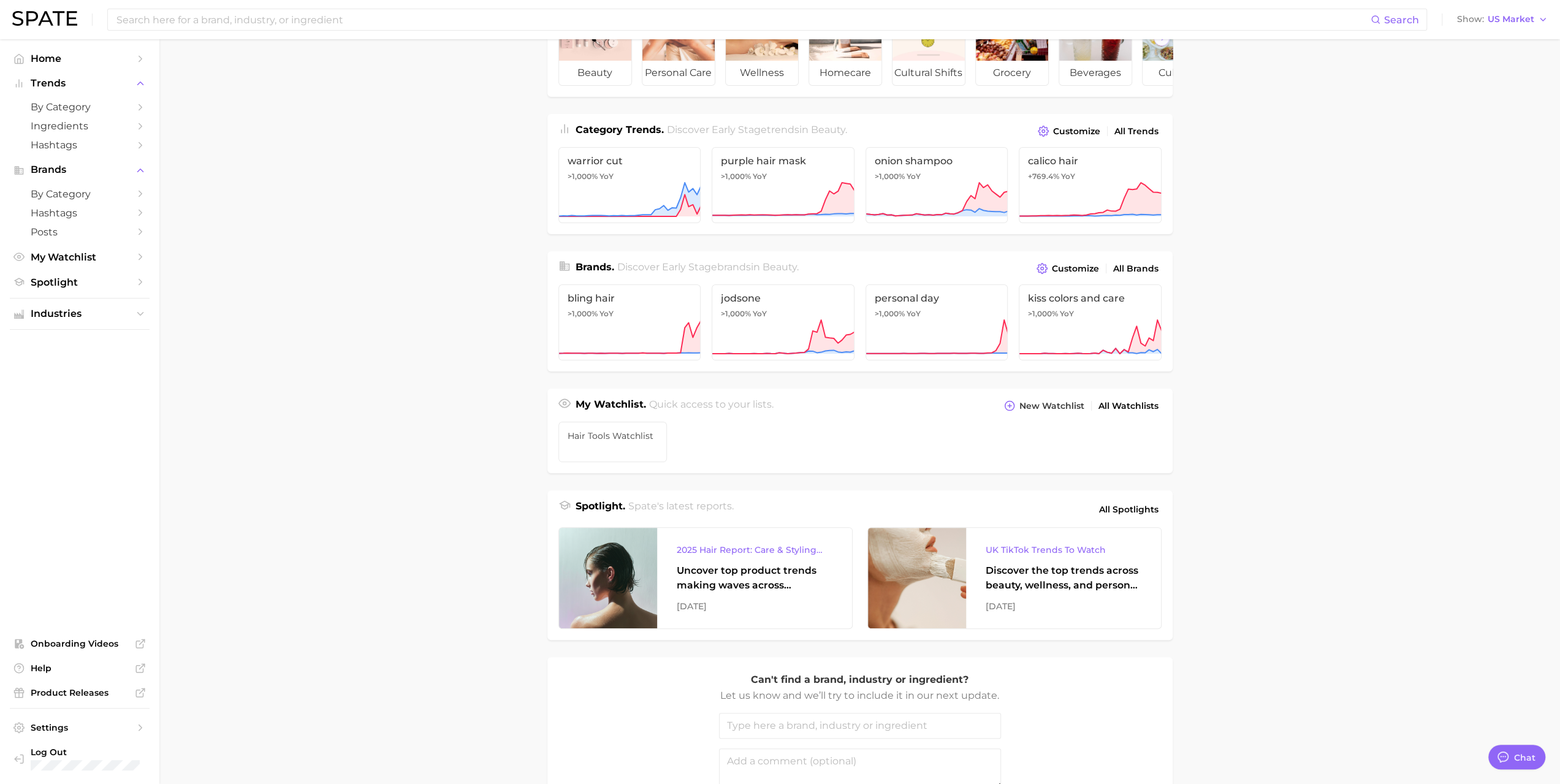
scroll to position [217, 0]
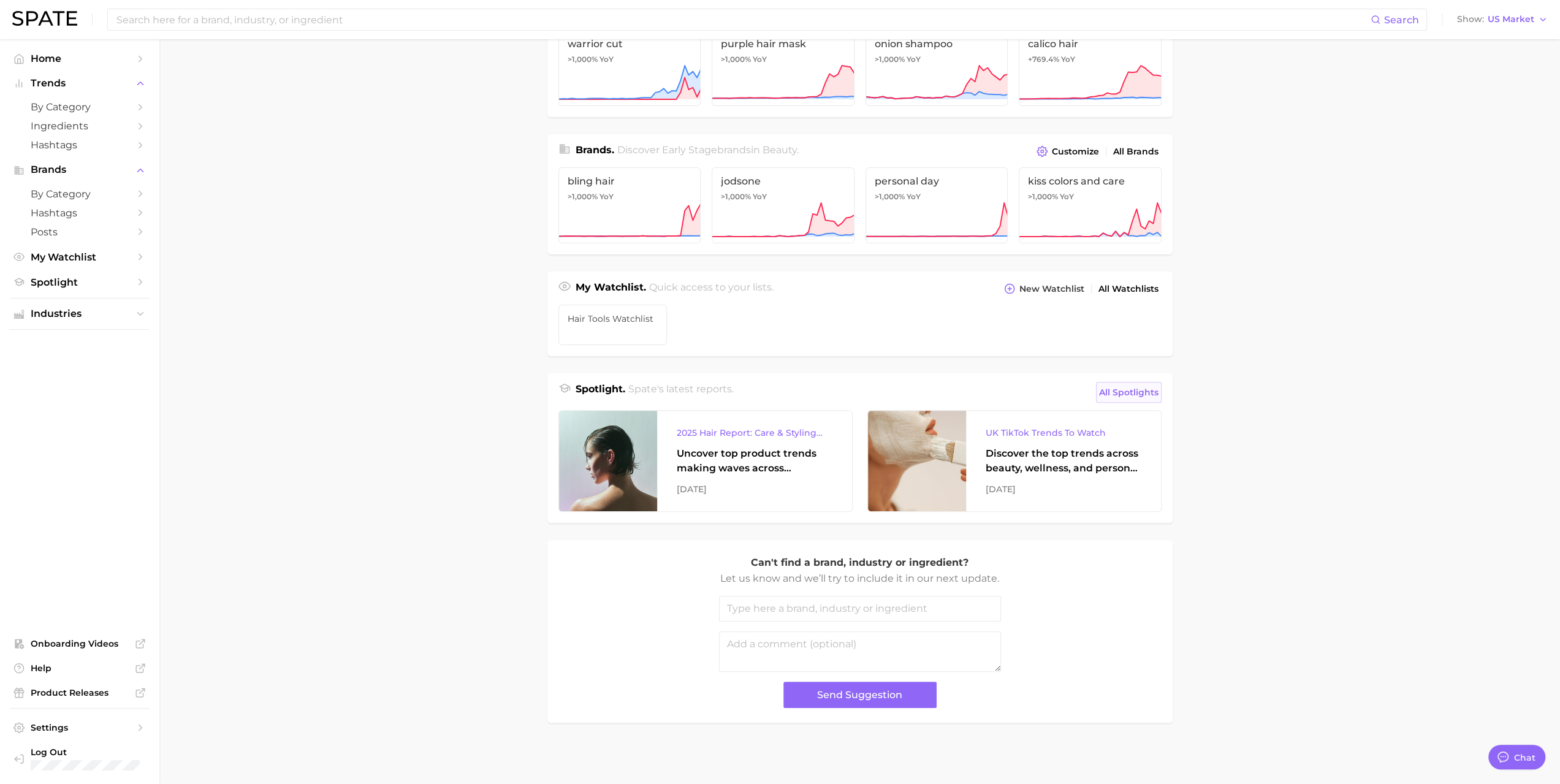
click at [1134, 392] on span "All Spotlights" at bounding box center [1128, 392] width 59 height 15
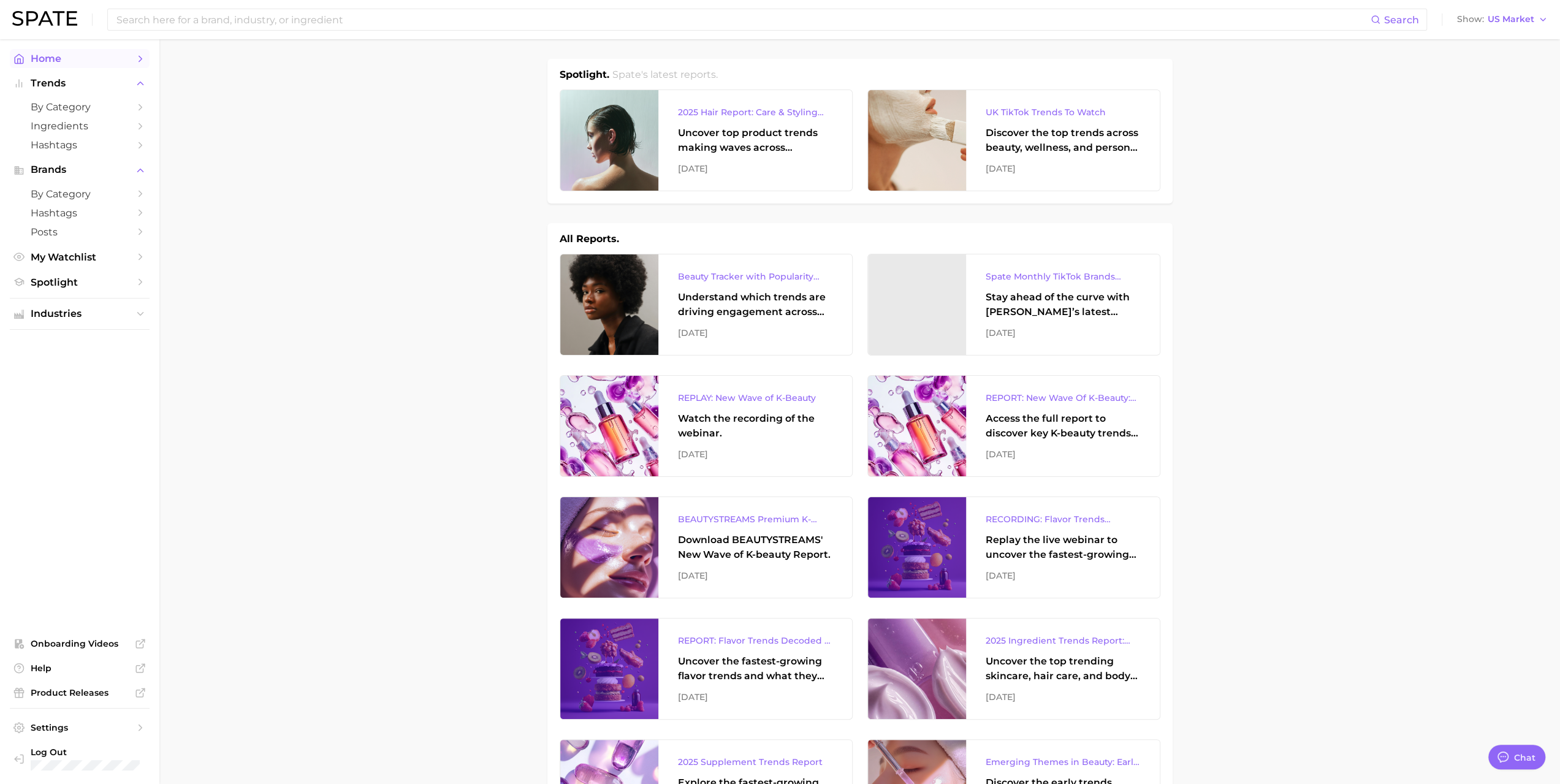
click at [55, 61] on span "Home" at bounding box center [80, 58] width 98 height 11
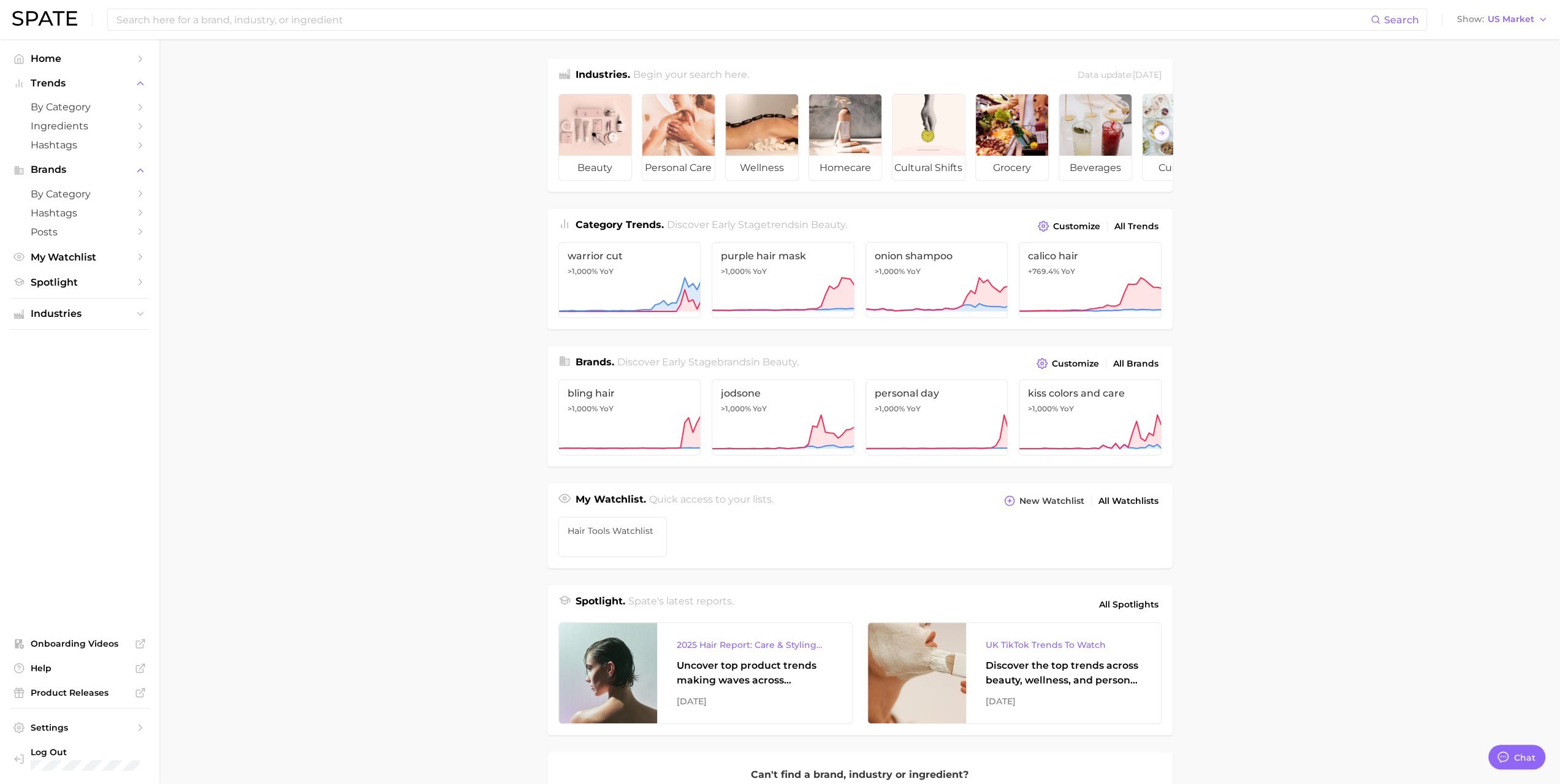
scroll to position [184, 0]
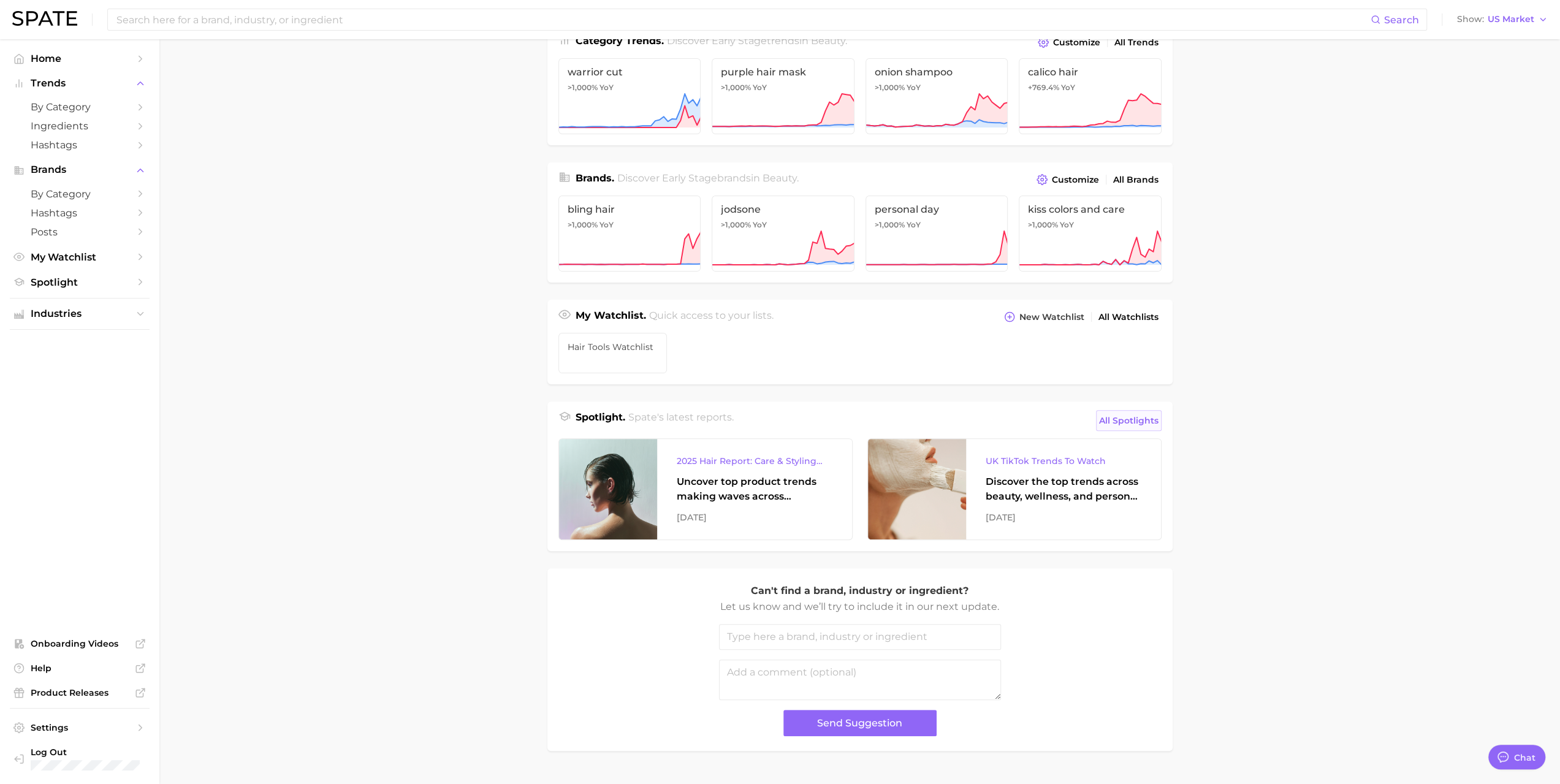
click at [1121, 428] on span "All Spotlights" at bounding box center [1128, 420] width 59 height 15
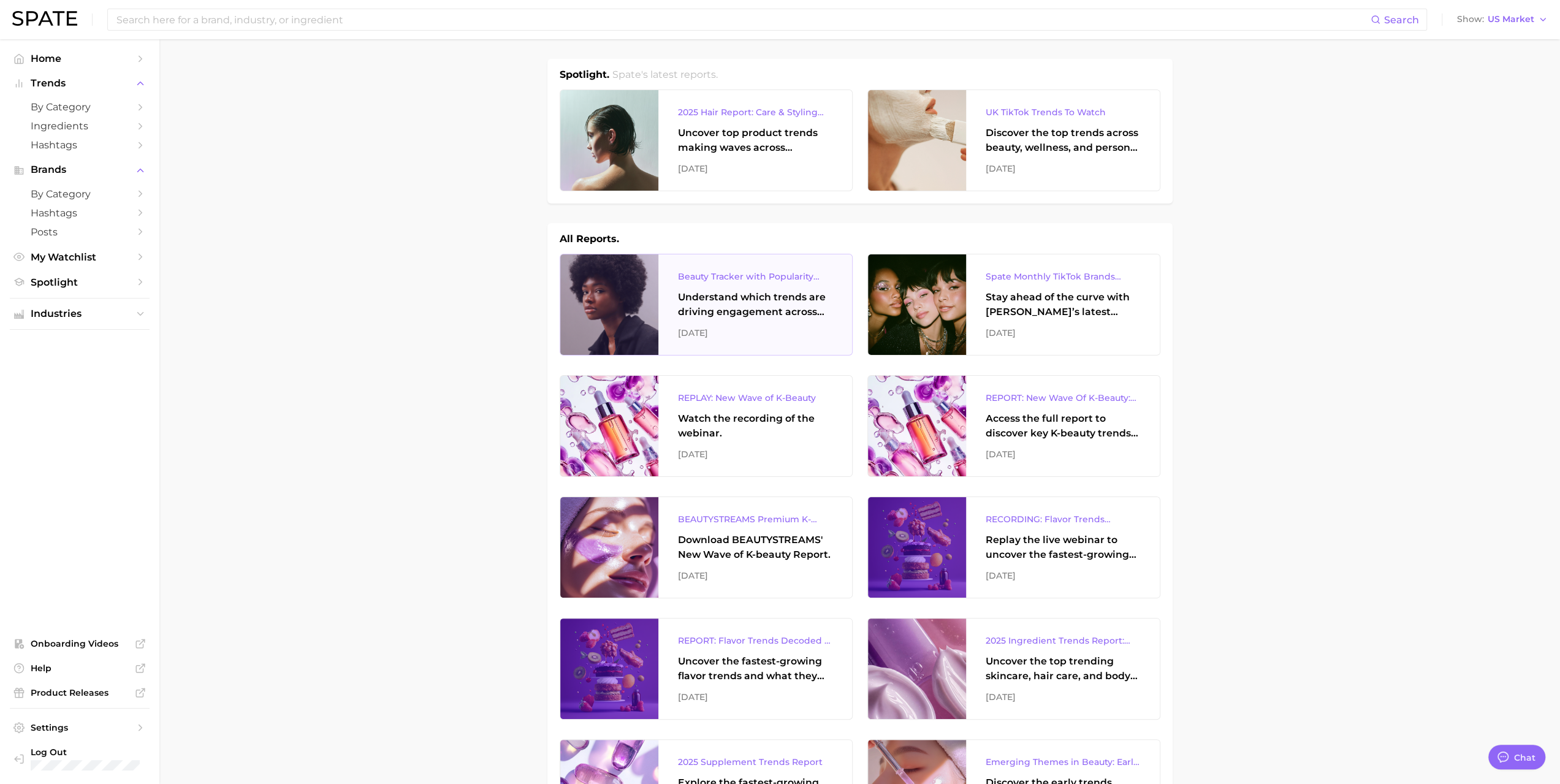
click at [790, 305] on div "Understand which trends are driving engagement across platforms in the skin, ha…" at bounding box center [755, 304] width 155 height 29
